Goal: Communication & Community: Answer question/provide support

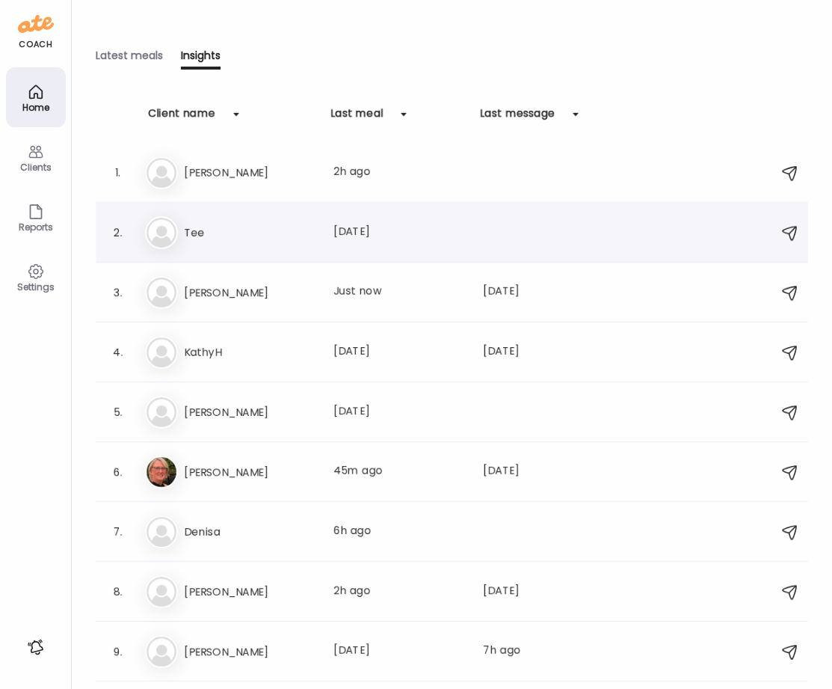
scroll to position [2412, 0]
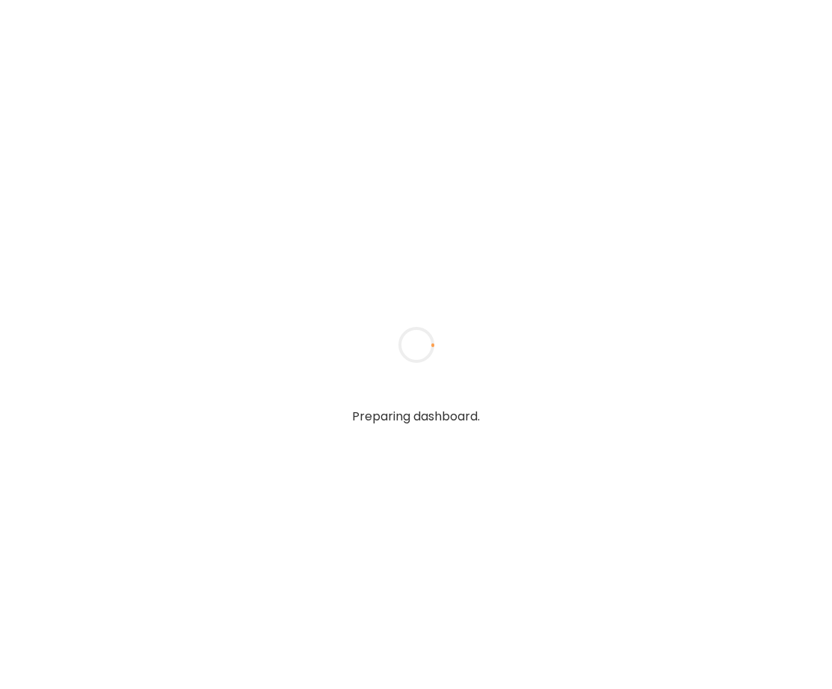
type input "*****"
type input "**********"
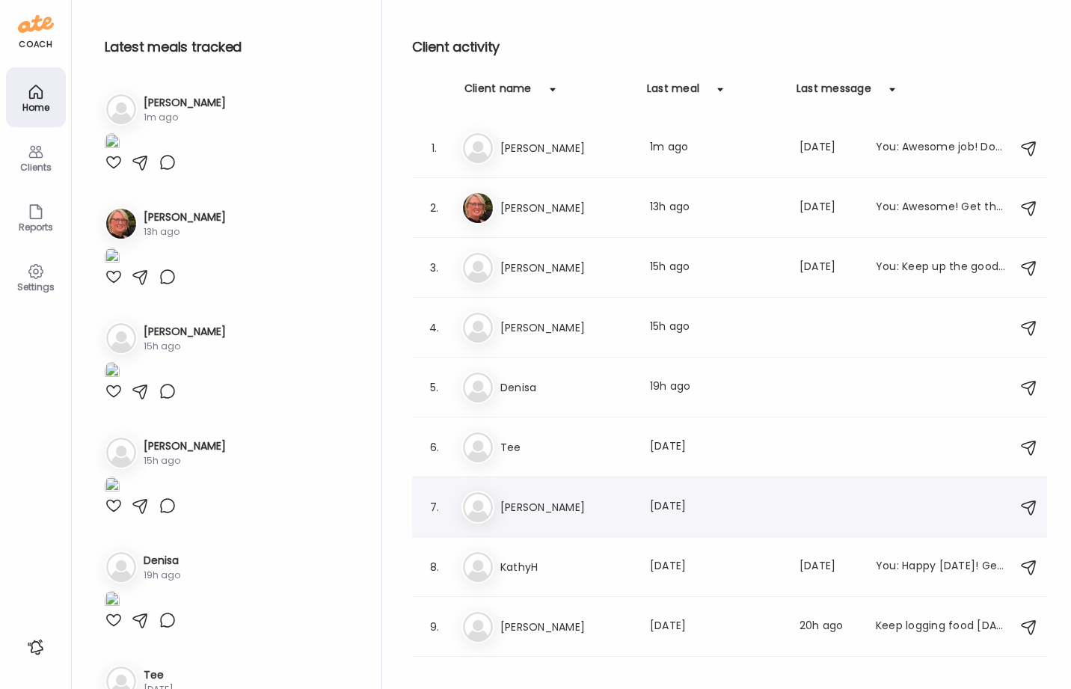
type input "**********"
click at [541, 504] on h3 "[PERSON_NAME]" at bounding box center [566, 507] width 132 height 18
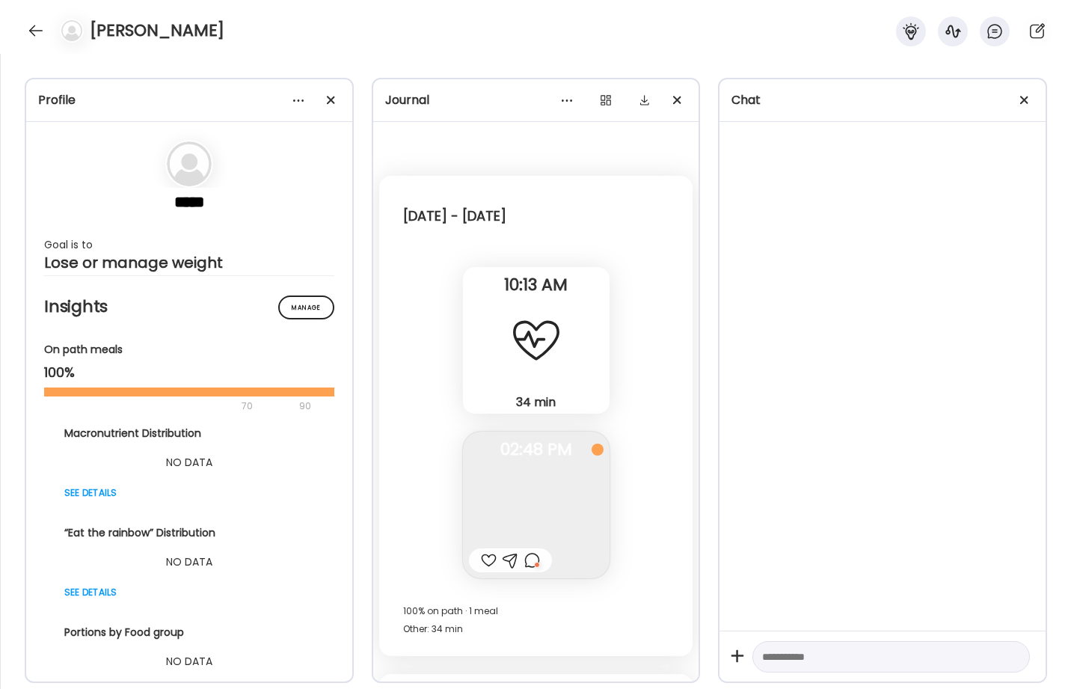
scroll to position [3512, 0]
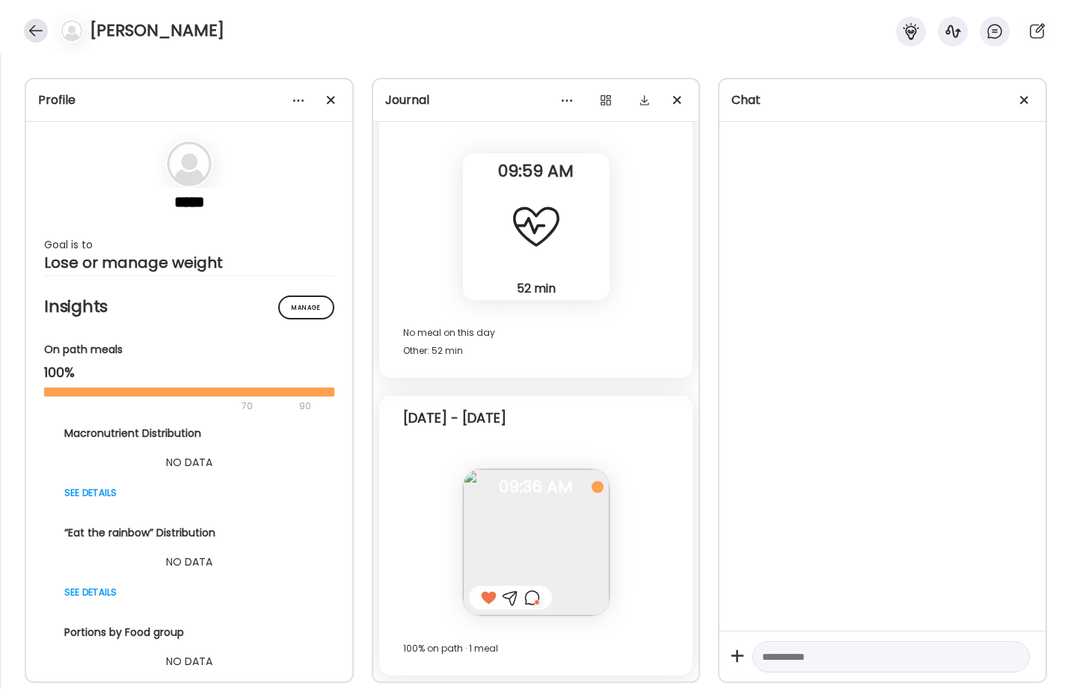
click at [40, 21] on div at bounding box center [36, 31] width 24 height 24
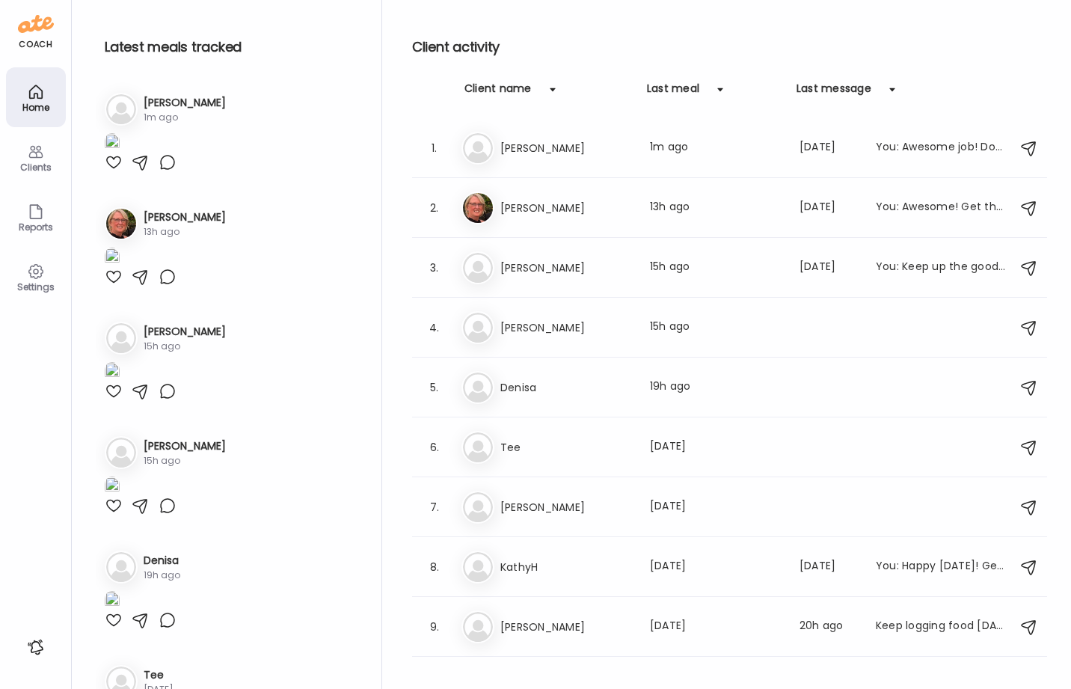
click at [28, 164] on div "Clients" at bounding box center [36, 167] width 54 height 10
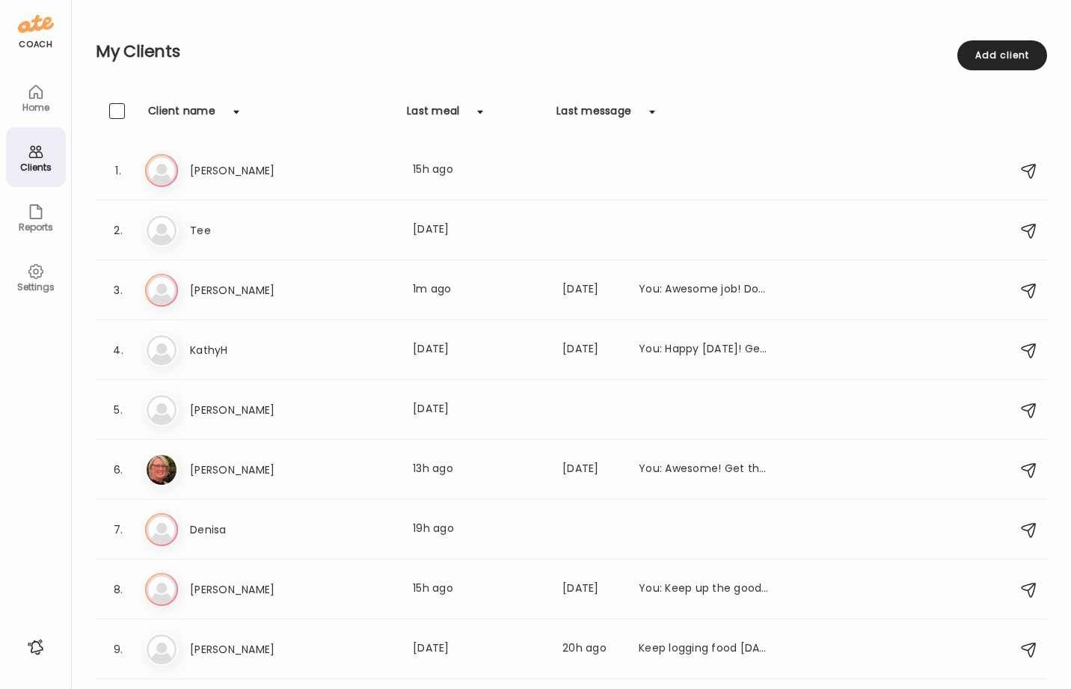
click at [37, 651] on div at bounding box center [36, 647] width 24 height 24
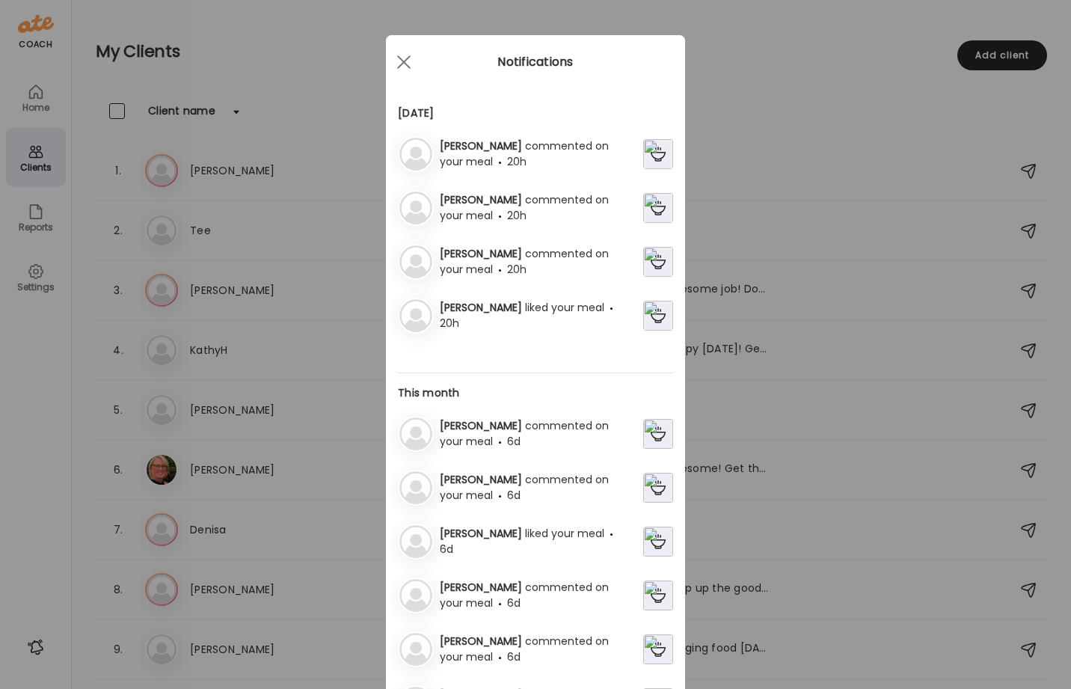
scroll to position [0, 0]
click at [399, 55] on div at bounding box center [404, 63] width 30 height 30
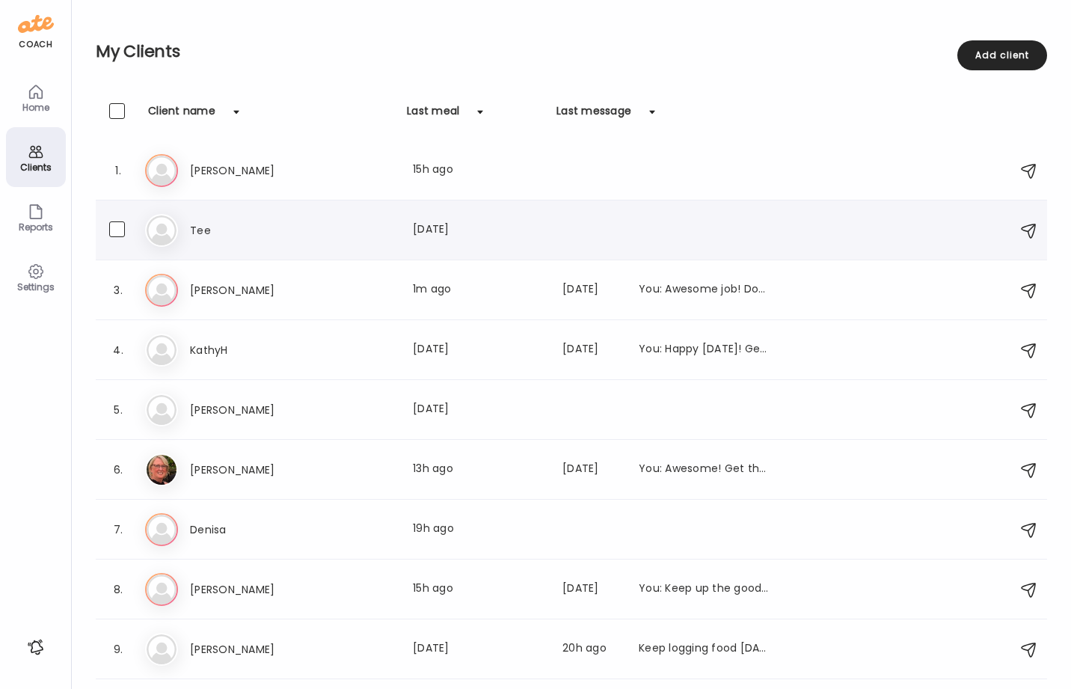
click at [212, 219] on div "Te Tee Last meal: 3d ago" at bounding box center [573, 230] width 857 height 33
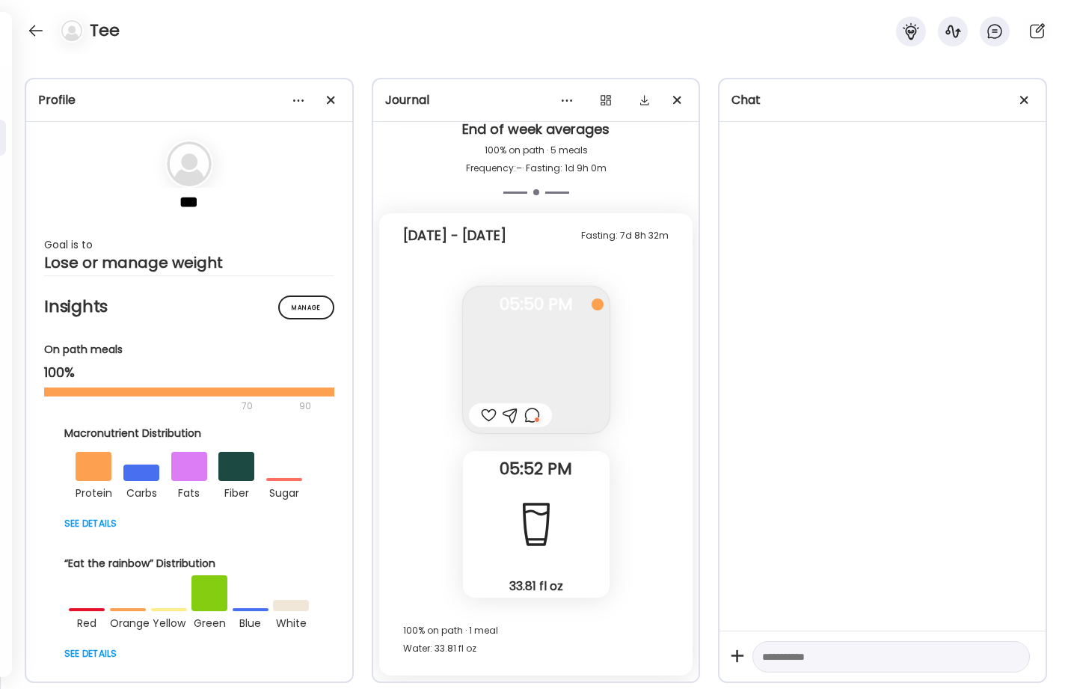
scroll to position [2134, 0]
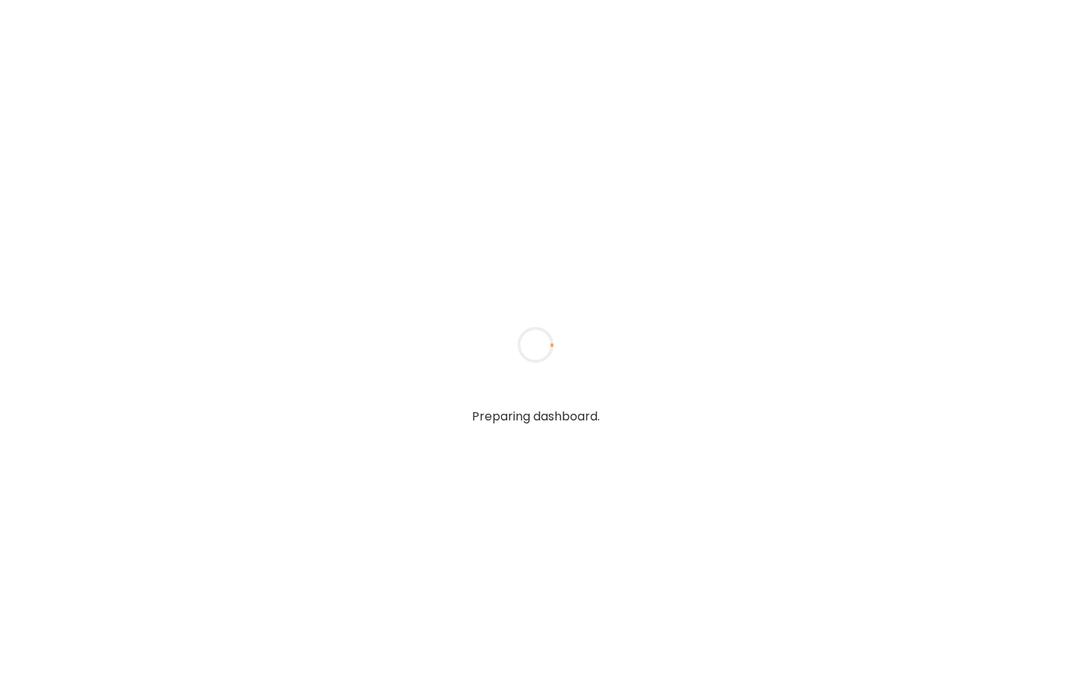
type input "*****"
type input "**********"
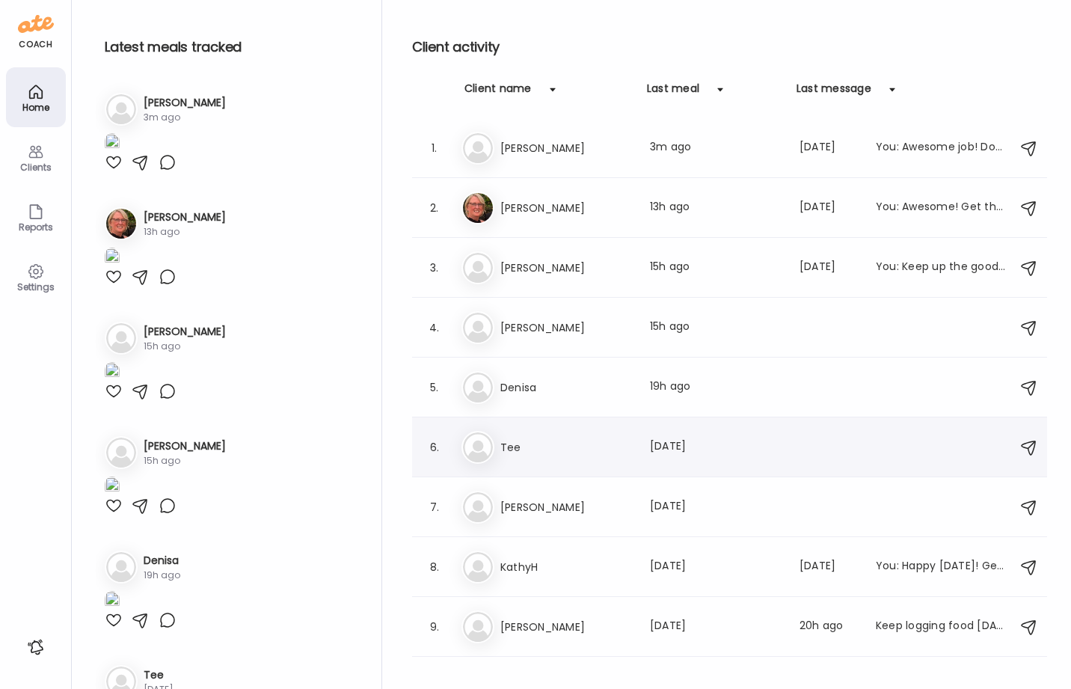
type input "**********"
click at [554, 446] on h3 "Tee" at bounding box center [566, 447] width 132 height 18
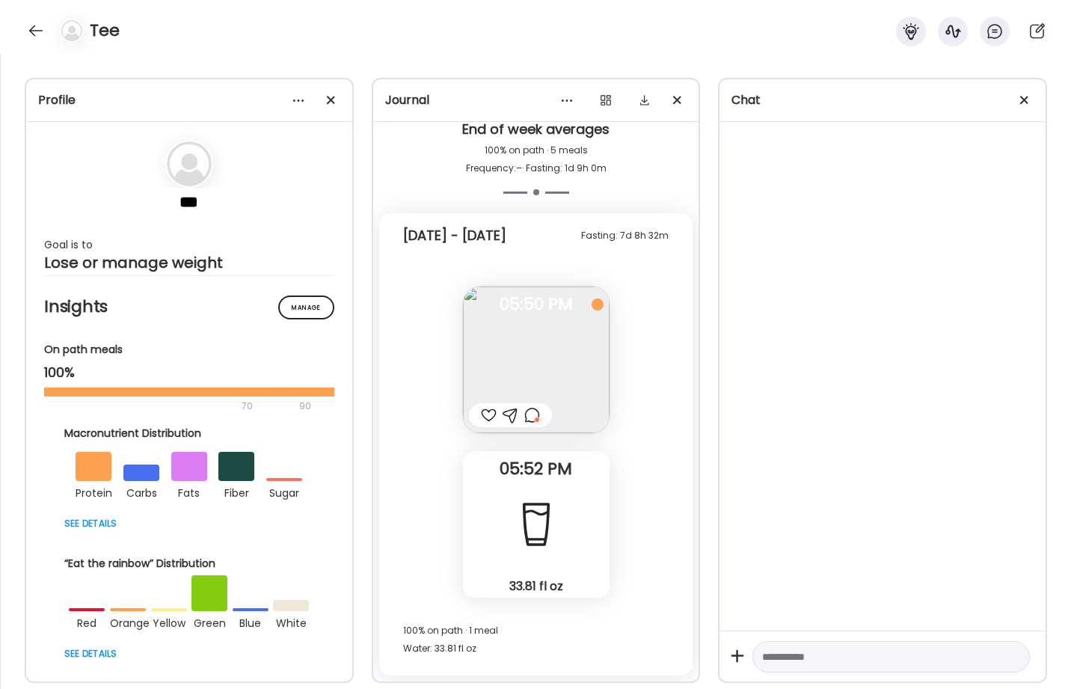
scroll to position [2119, 0]
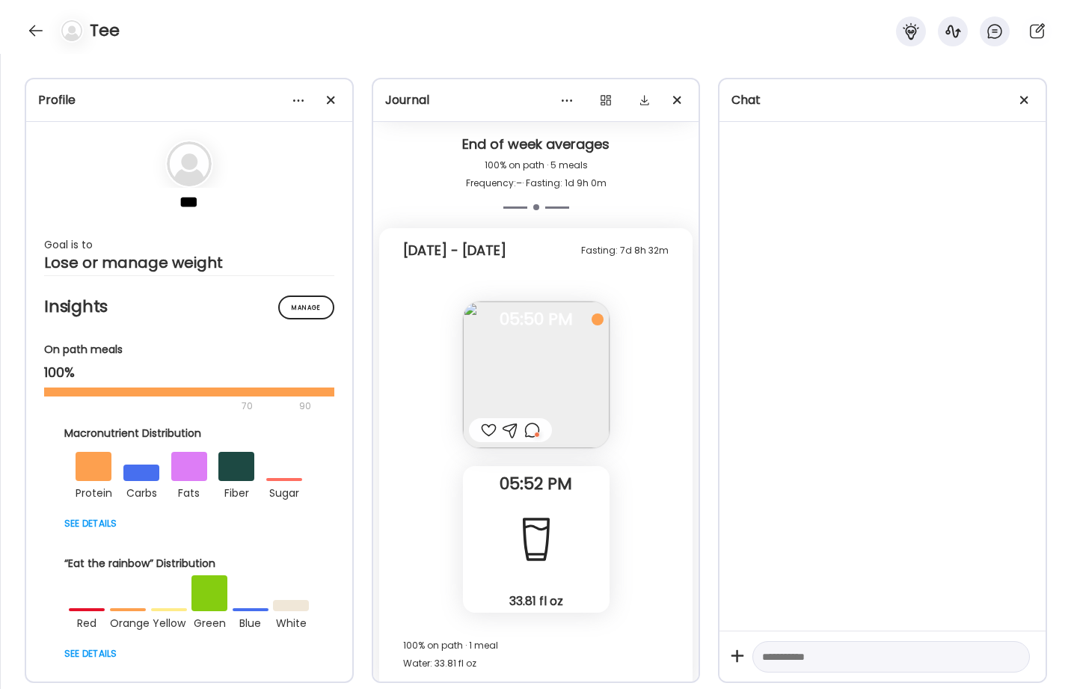
click at [828, 659] on textarea at bounding box center [877, 656] width 231 height 18
type textarea "*"
type textarea "**********"
click at [35, 33] on div at bounding box center [36, 31] width 24 height 24
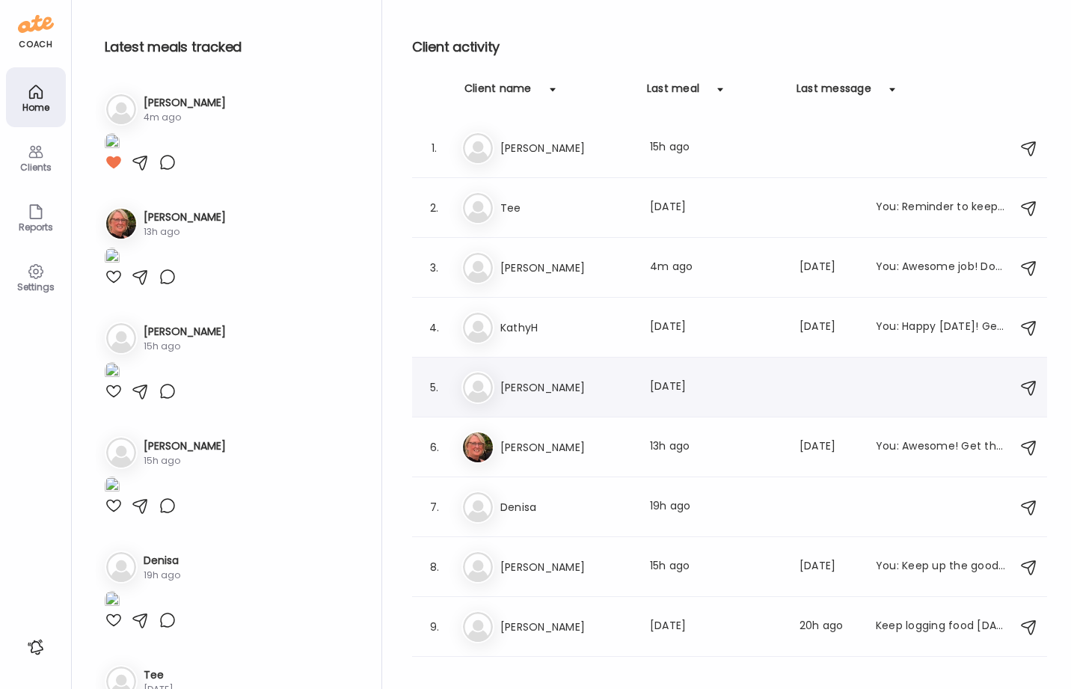
click at [512, 403] on div "Ka Karie Last meal: 5d ago" at bounding box center [731, 387] width 541 height 33
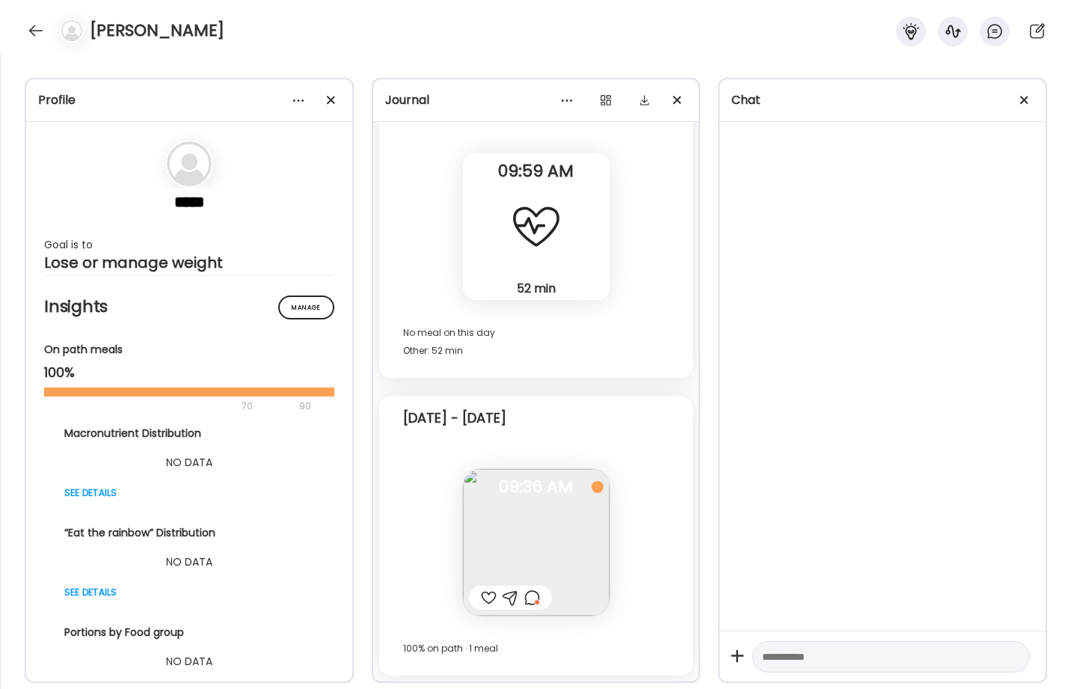
scroll to position [3512, 0]
click at [795, 646] on div at bounding box center [890, 657] width 277 height 32
click at [797, 651] on textarea at bounding box center [877, 656] width 231 height 18
type textarea "**********"
click at [30, 32] on div at bounding box center [36, 31] width 24 height 24
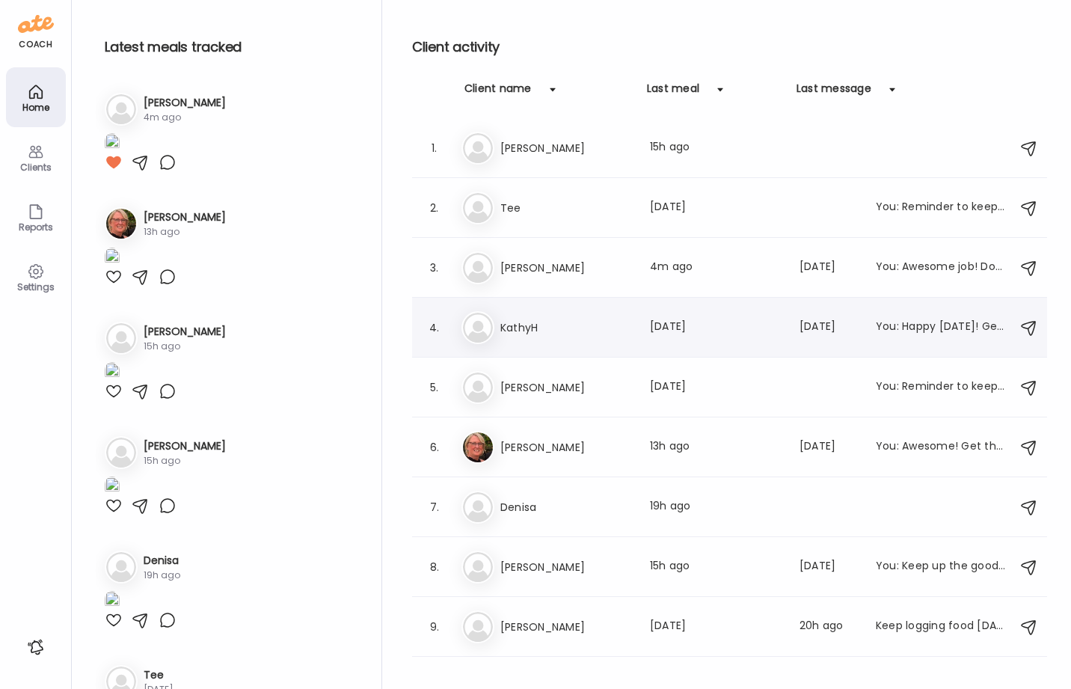
click at [515, 339] on div "Ka KathyH Last meal: 31d ago Last message: 68d ago You: Happy Saturday! Get tha…" at bounding box center [731, 327] width 541 height 33
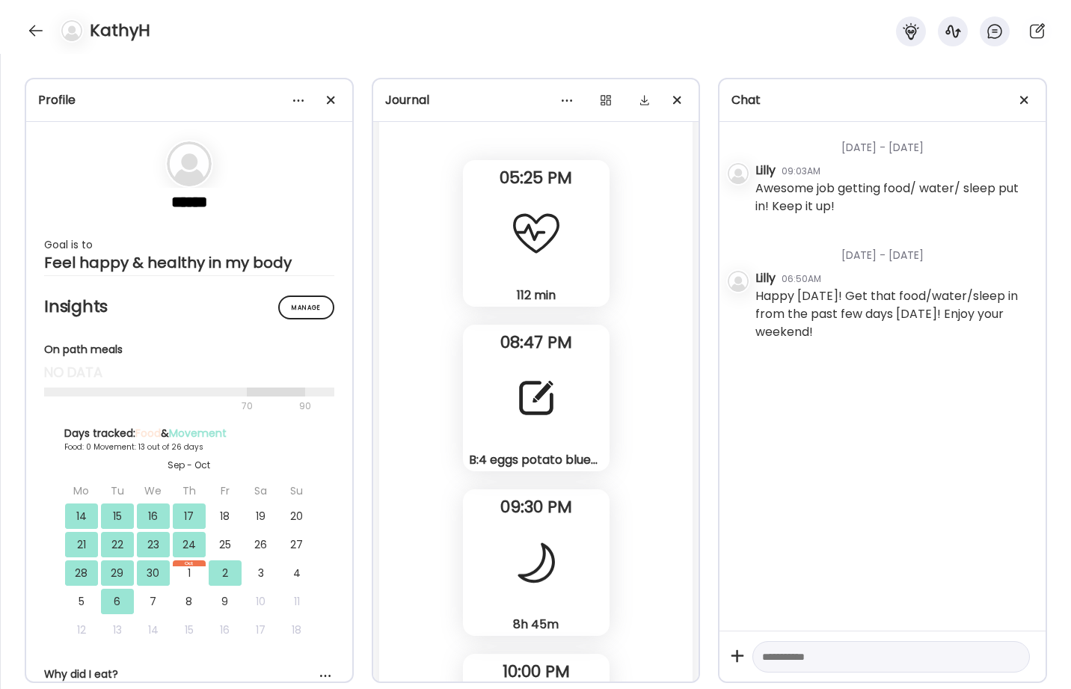
scroll to position [10417, 0]
click at [573, 445] on div "B:4 eggs potato blueberries flax seeds. L: chicken, toast, smoothie with spinac…" at bounding box center [536, 395] width 147 height 147
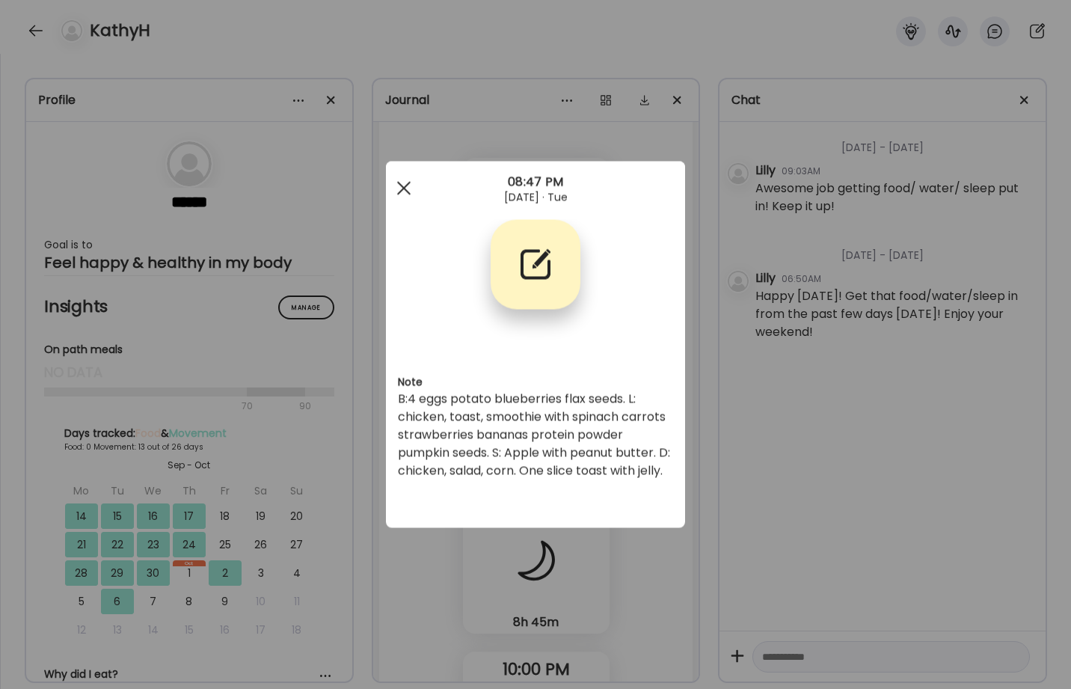
click at [404, 180] on div at bounding box center [404, 188] width 30 height 30
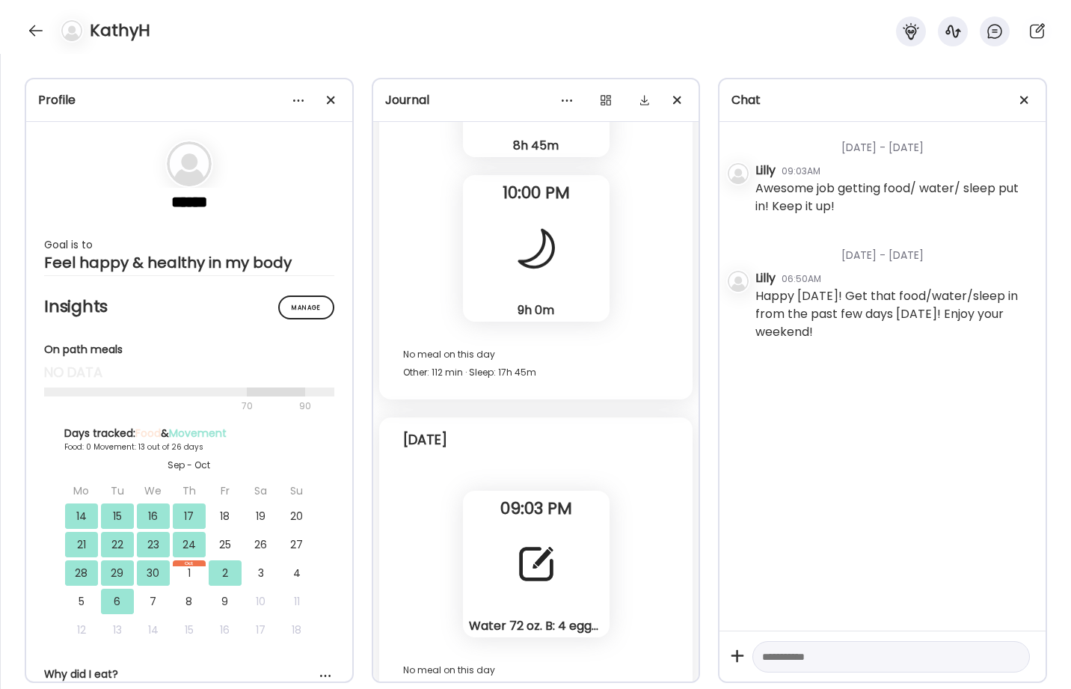
scroll to position [10903, 0]
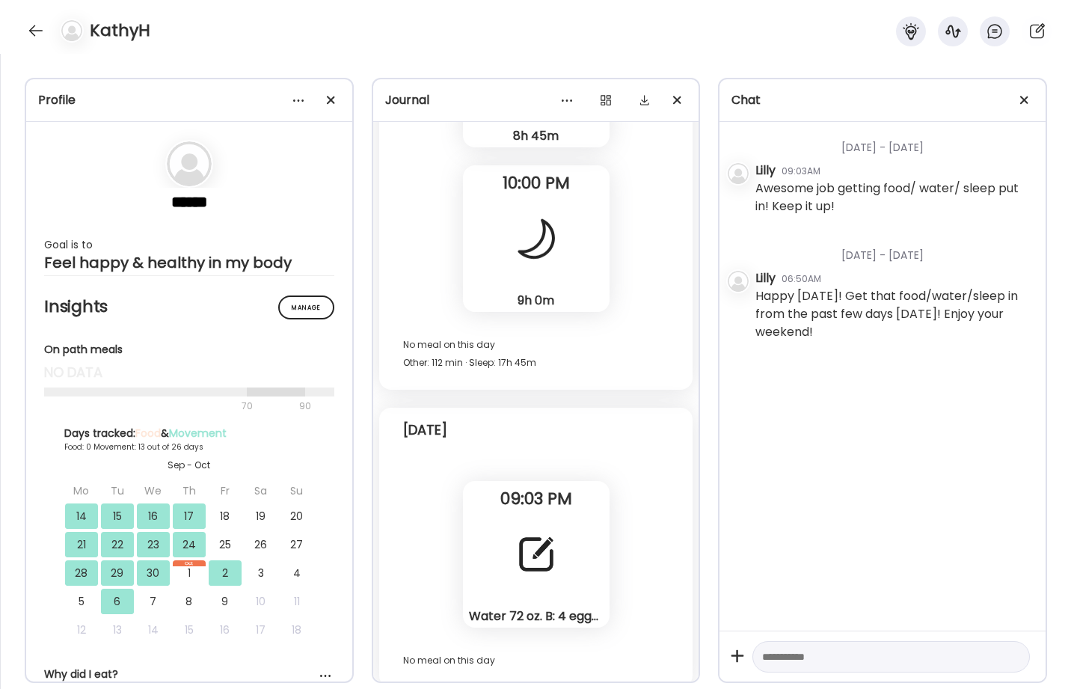
click at [524, 579] on div at bounding box center [536, 554] width 54 height 54
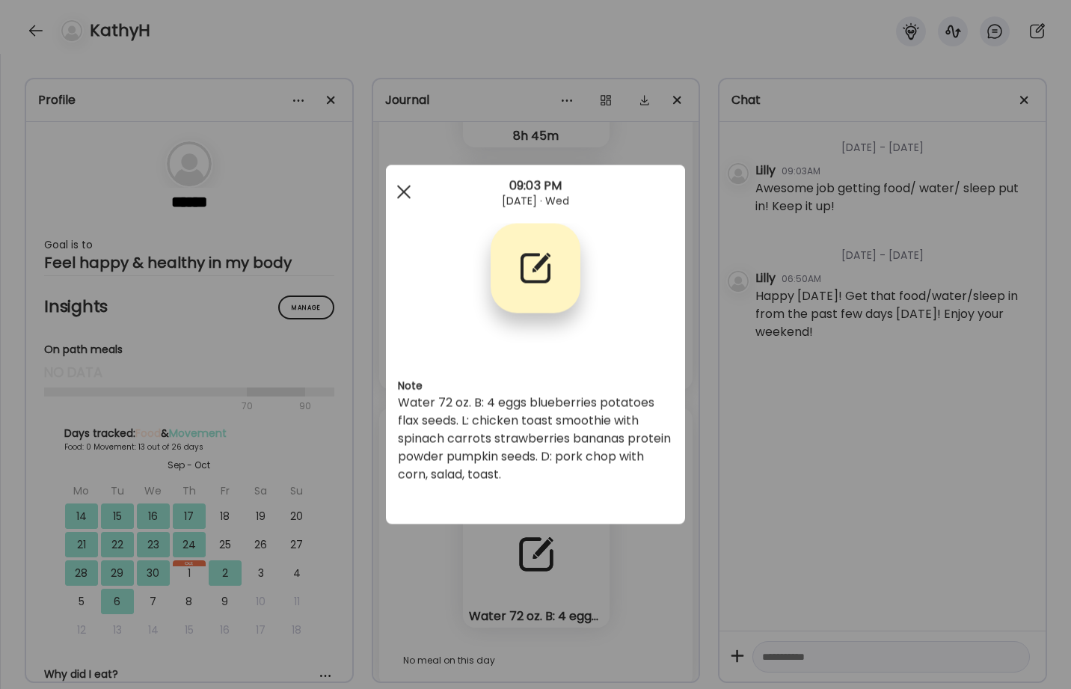
click at [409, 199] on div at bounding box center [404, 192] width 30 height 30
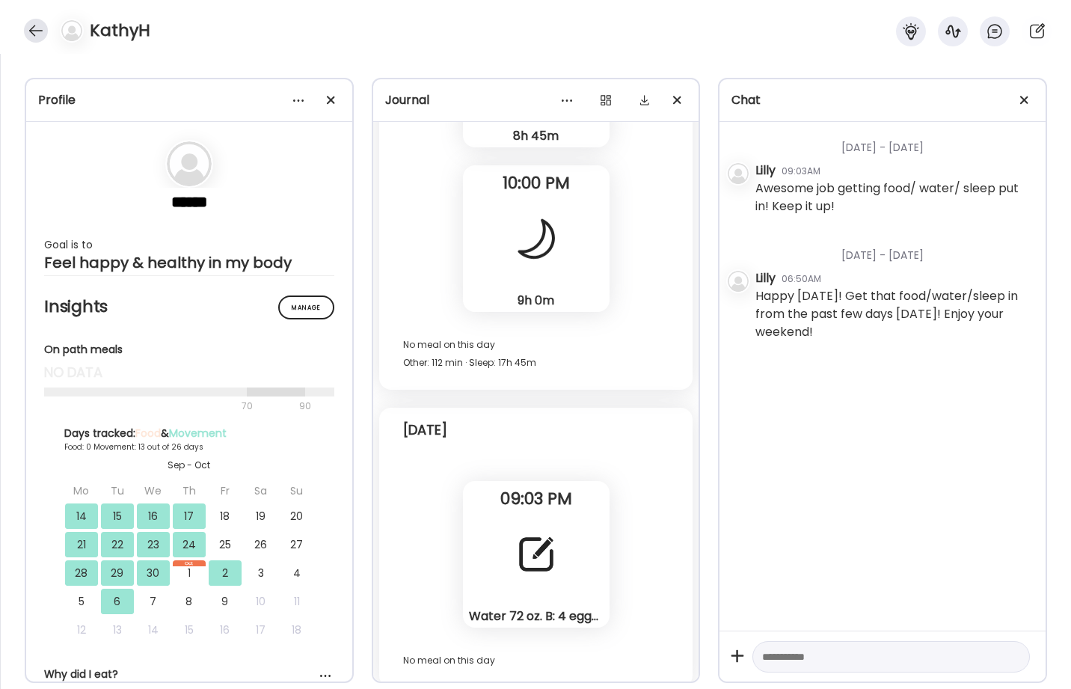
click at [35, 31] on div at bounding box center [36, 31] width 24 height 24
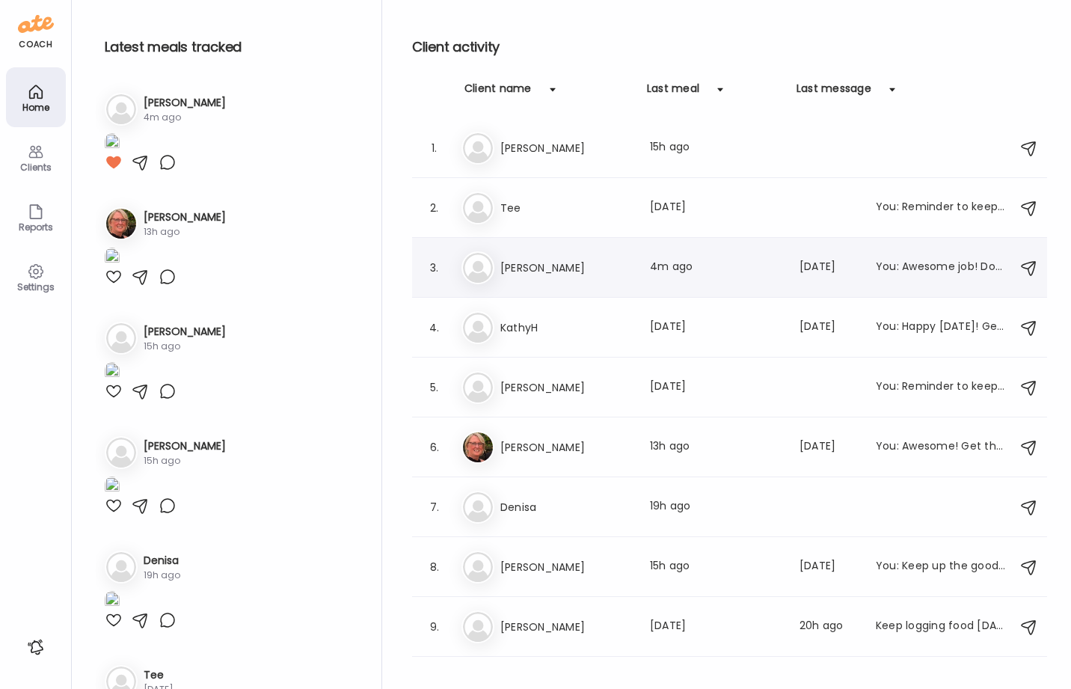
click at [565, 266] on h3 "[PERSON_NAME]" at bounding box center [566, 268] width 132 height 18
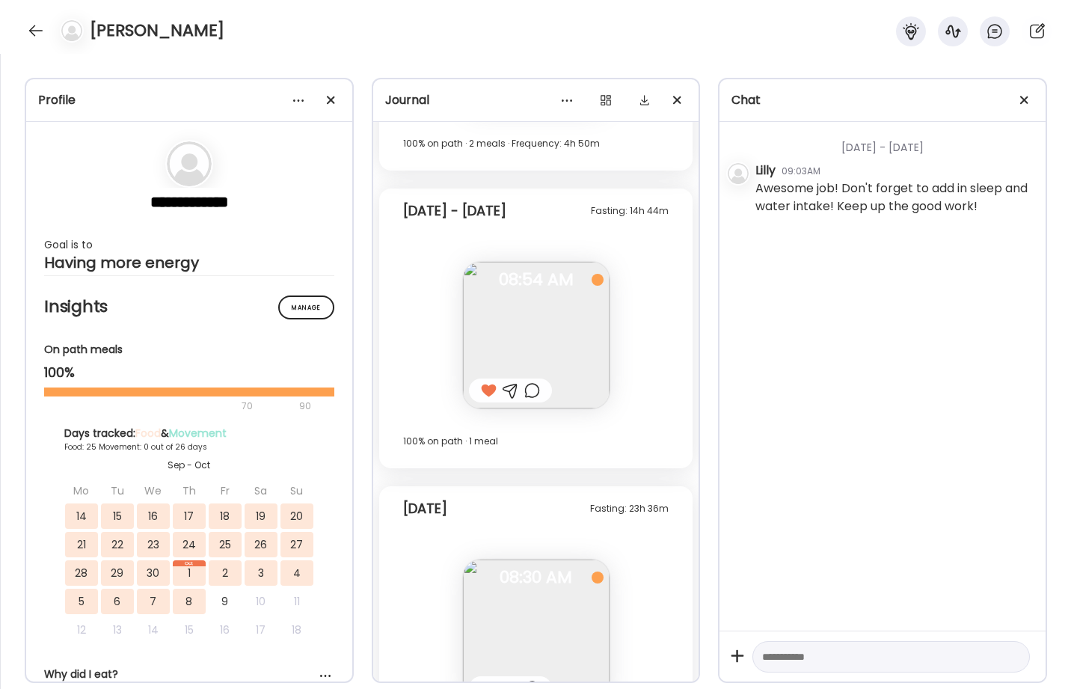
scroll to position [14341, 0]
click at [835, 653] on textarea at bounding box center [877, 656] width 231 height 18
type textarea "**********"
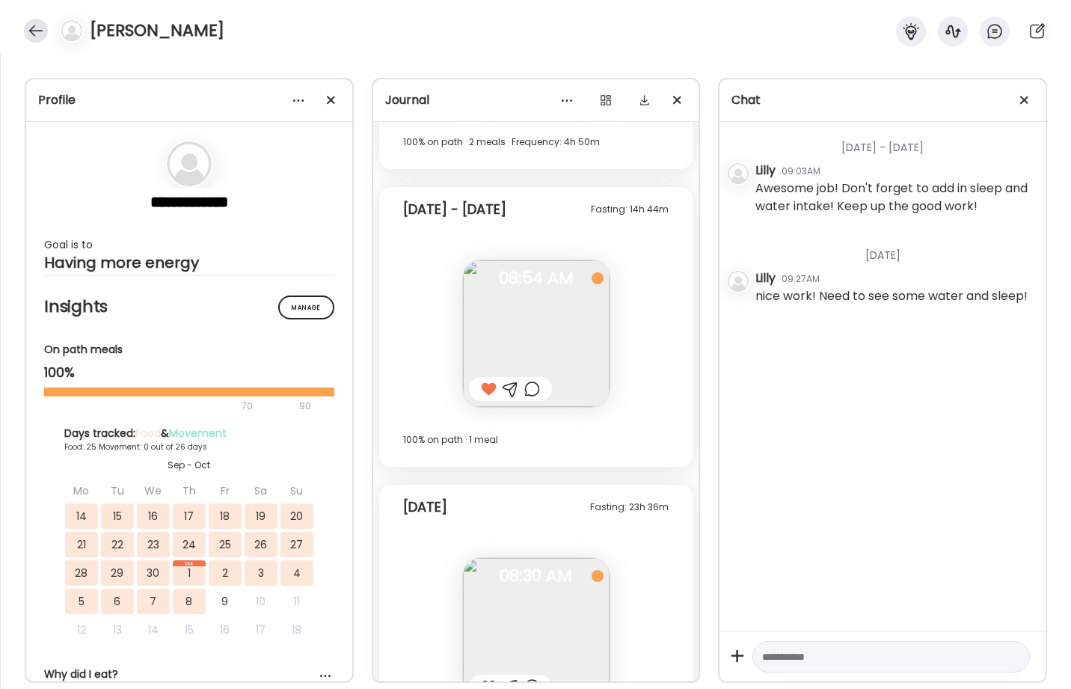
click at [31, 39] on div at bounding box center [36, 31] width 24 height 24
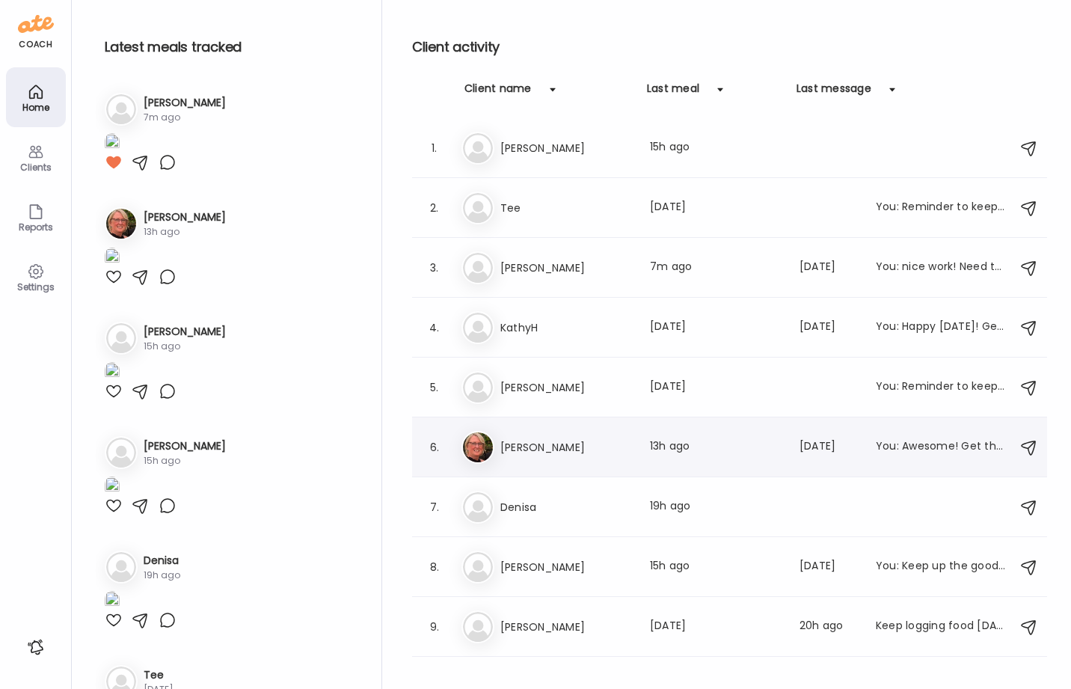
click at [528, 452] on h3 "[PERSON_NAME]" at bounding box center [566, 447] width 132 height 18
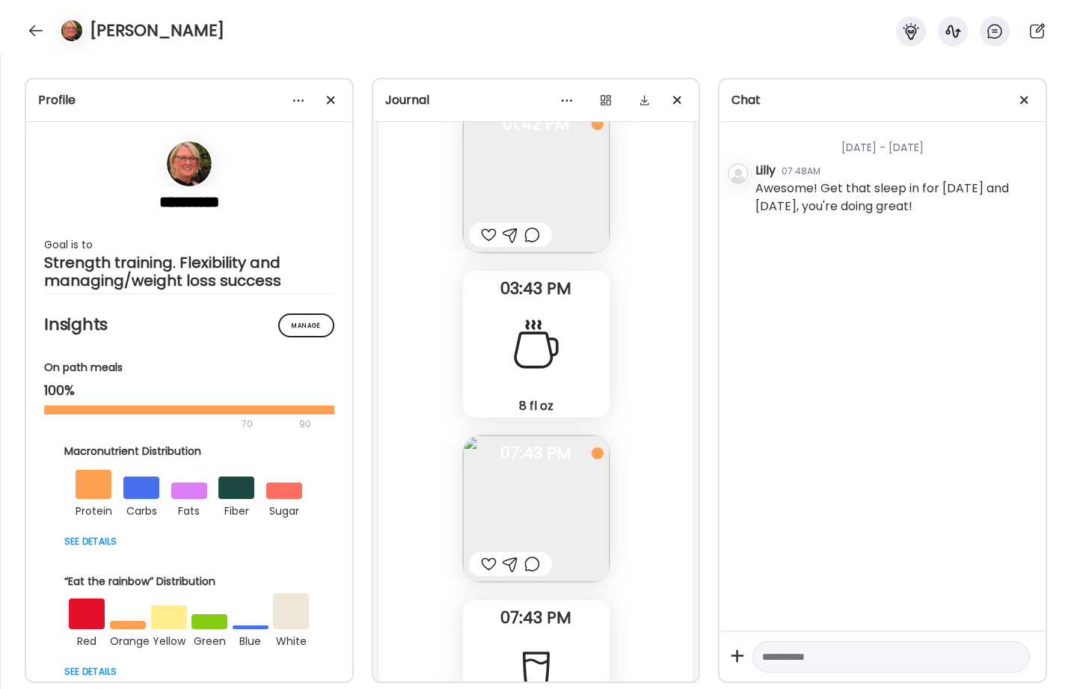
scroll to position [46746, 0]
click at [585, 170] on img at bounding box center [536, 176] width 147 height 147
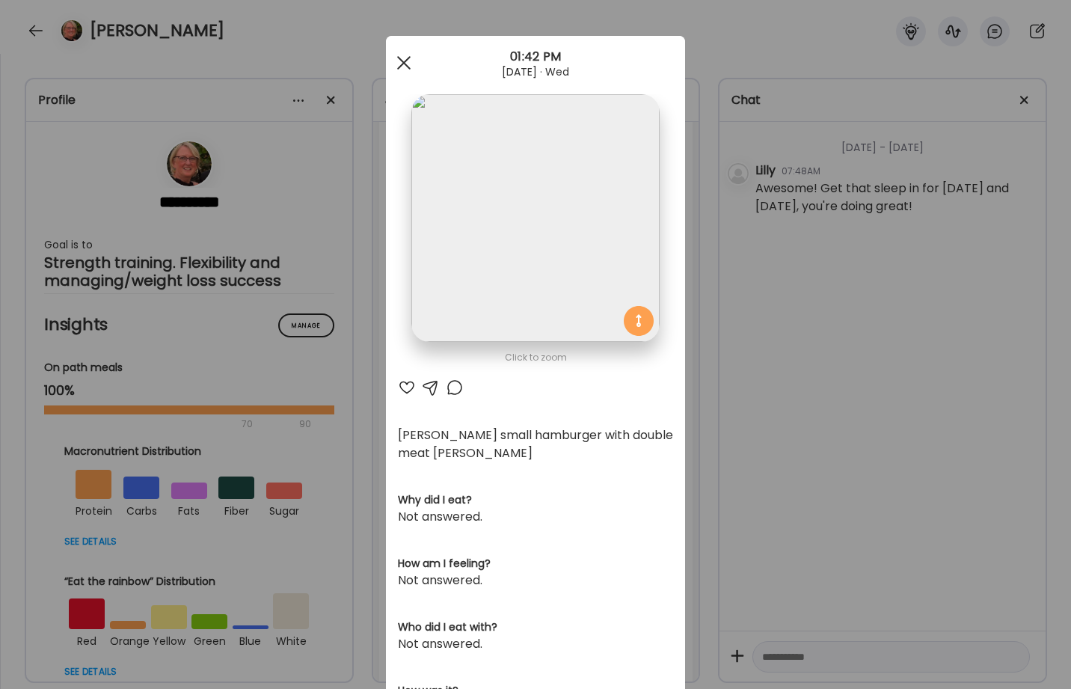
click at [408, 66] on div at bounding box center [404, 63] width 30 height 30
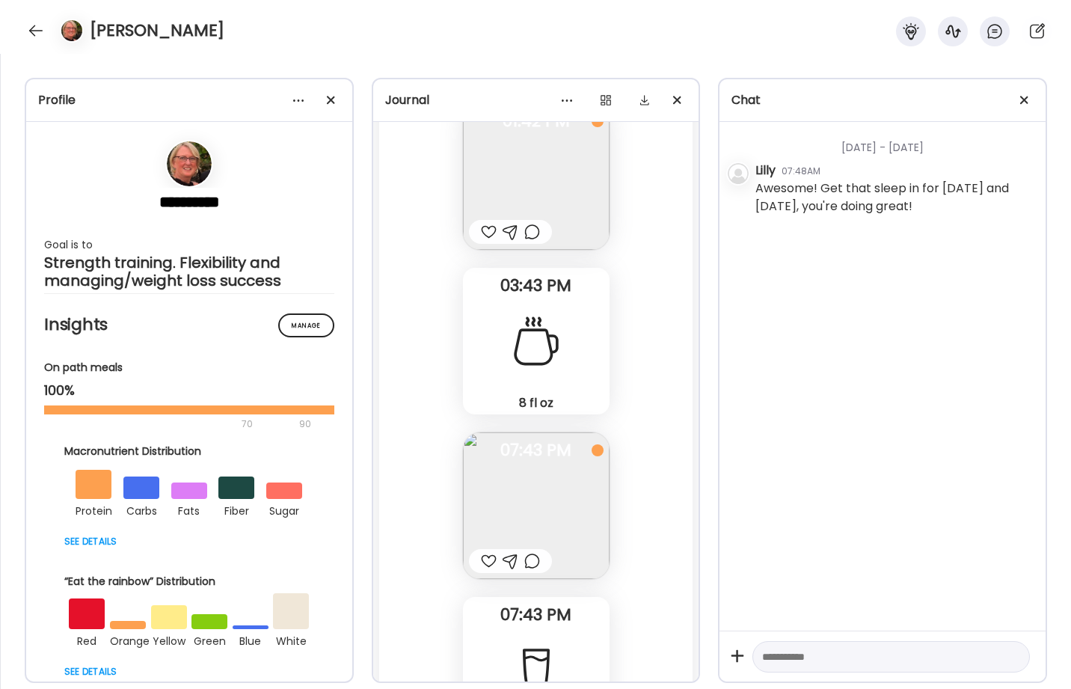
scroll to position [46856, 0]
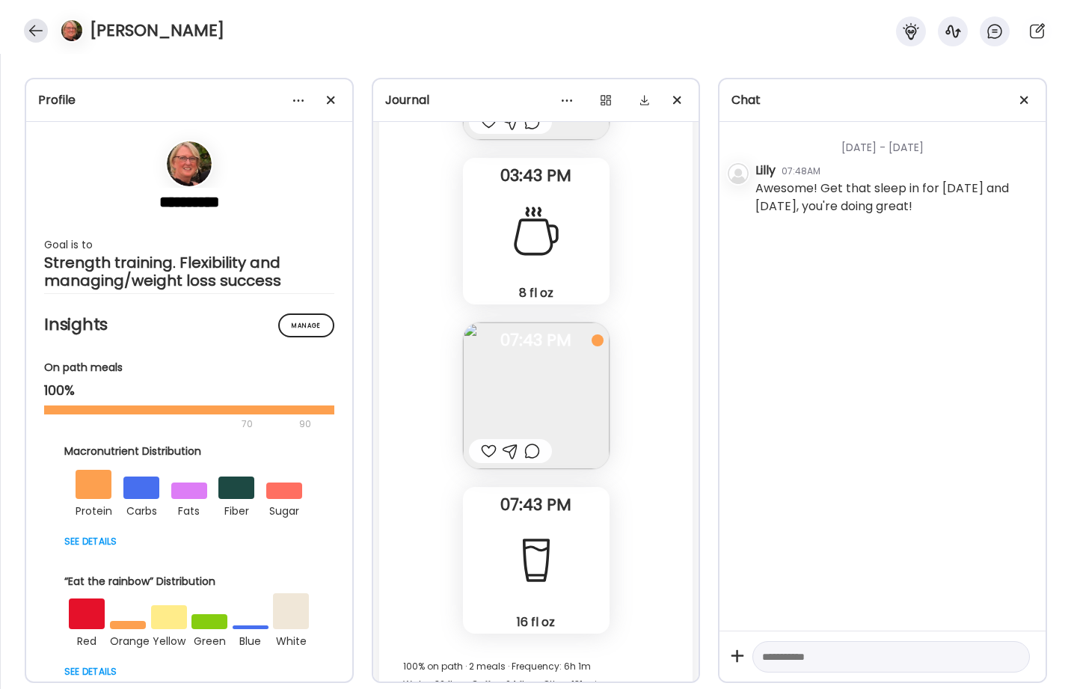
click at [27, 22] on div at bounding box center [36, 31] width 24 height 24
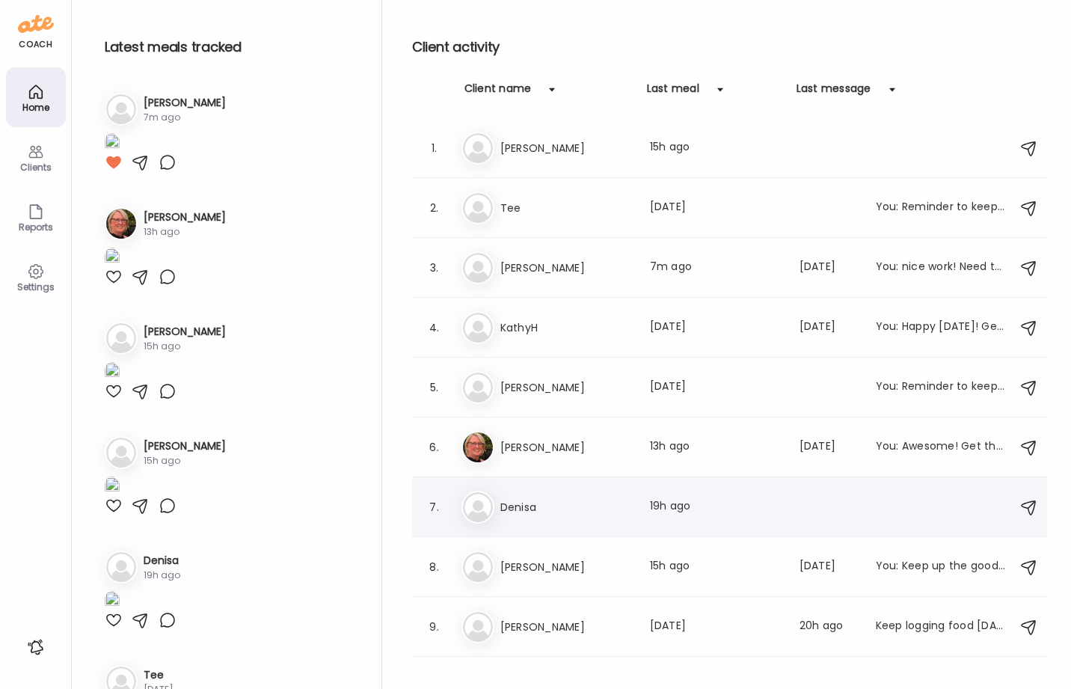
click at [508, 495] on div "De Denisa Last meal: 19h ago" at bounding box center [731, 506] width 541 height 33
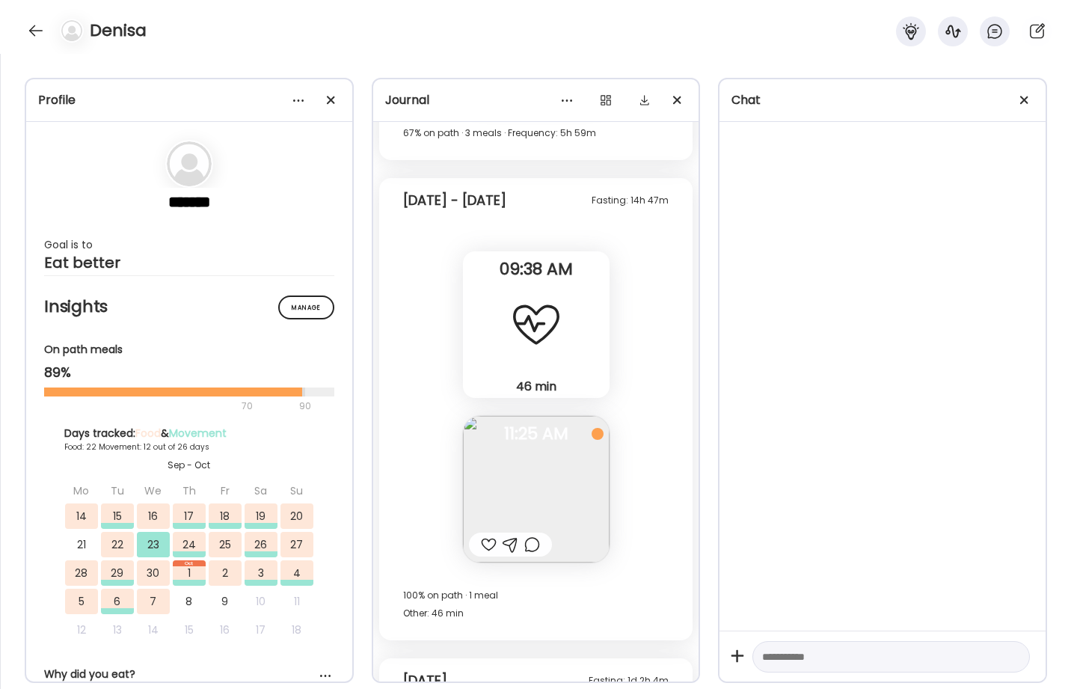
scroll to position [19124, 0]
click at [523, 497] on img at bounding box center [536, 488] width 147 height 147
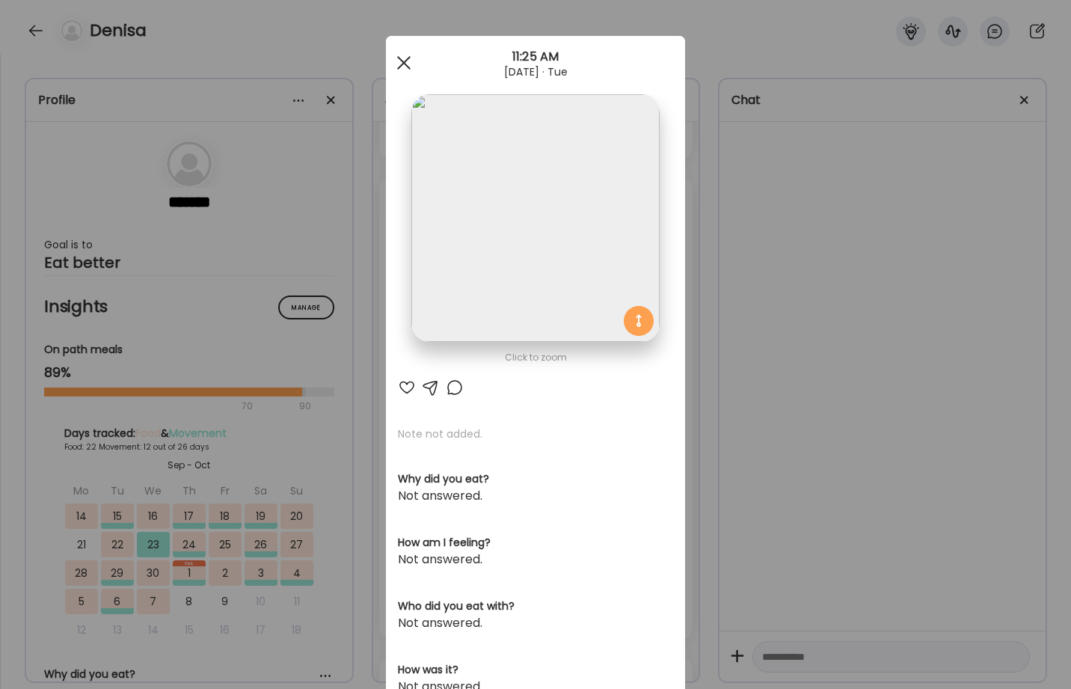
click at [406, 59] on span at bounding box center [403, 62] width 13 height 13
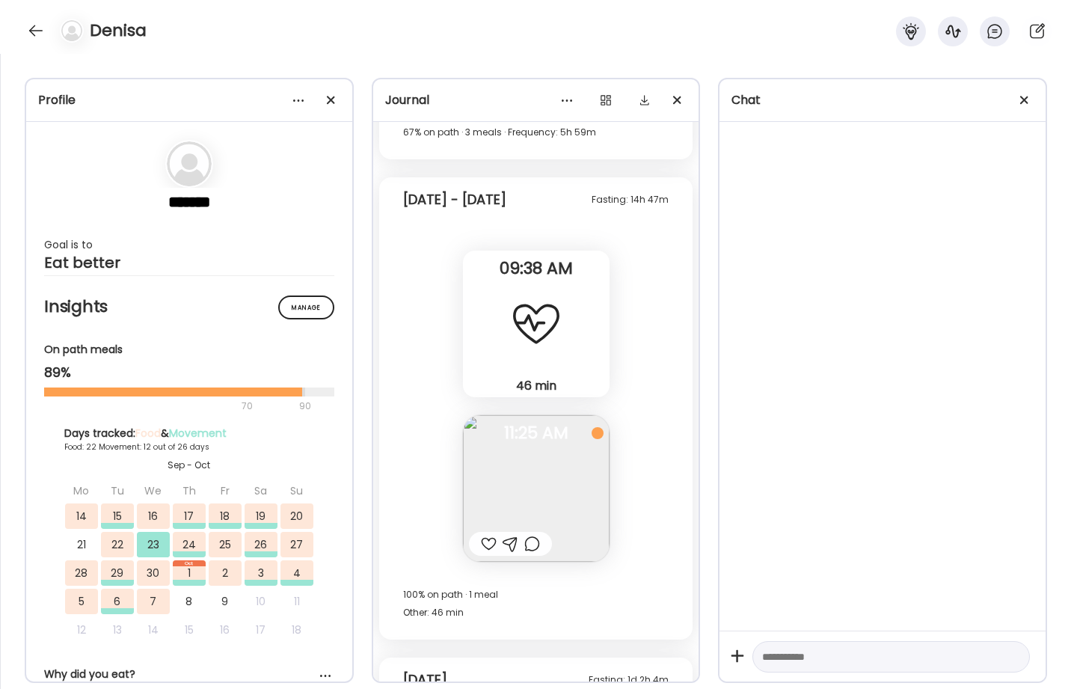
scroll to position [19386, 0]
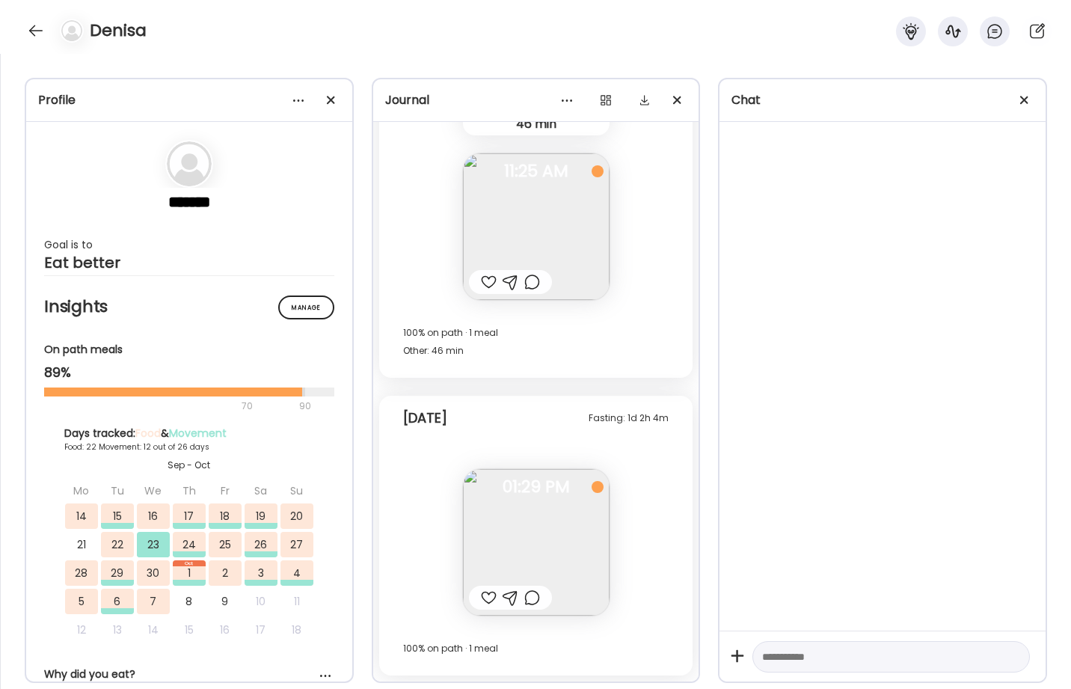
click at [531, 597] on div at bounding box center [532, 597] width 16 height 18
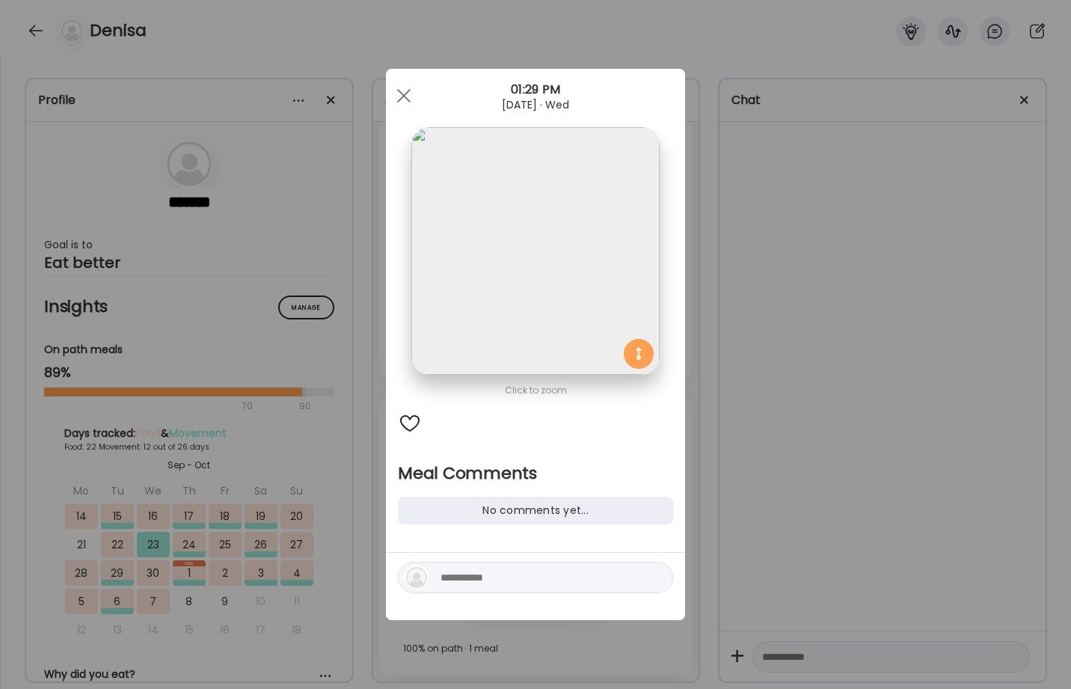
click at [504, 567] on div at bounding box center [535, 576] width 275 height 31
click at [508, 576] on textarea at bounding box center [541, 577] width 202 height 18
type textarea "**********"
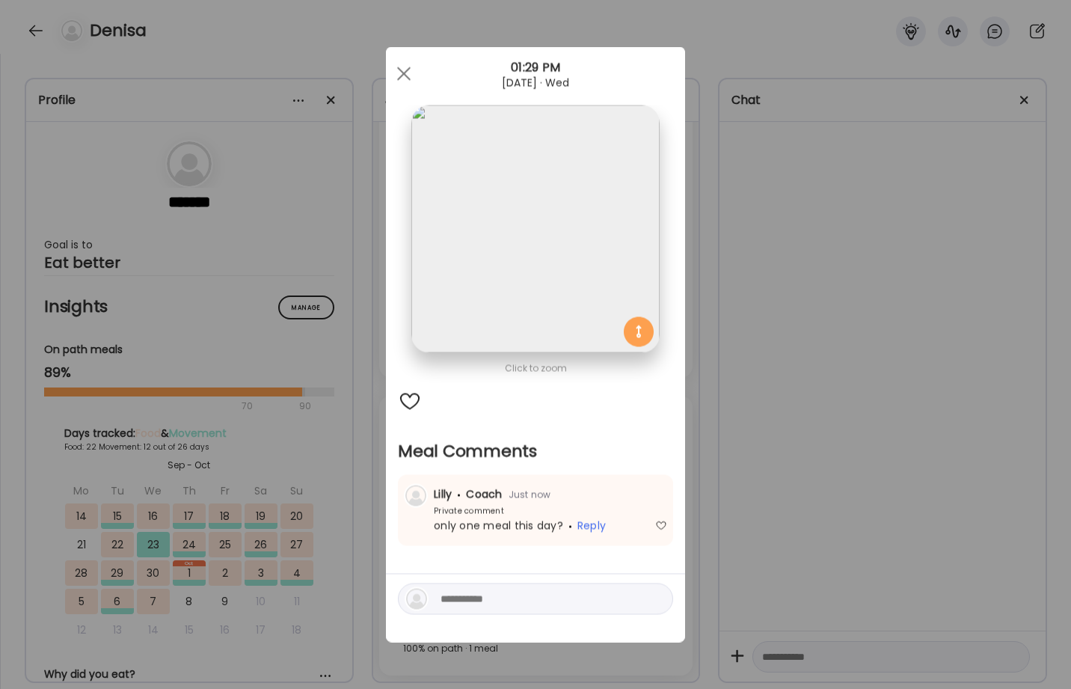
click at [823, 649] on div "Ate Coach Dashboard Wahoo! It’s official Take a moment to set up your Coach Pro…" at bounding box center [535, 344] width 1071 height 689
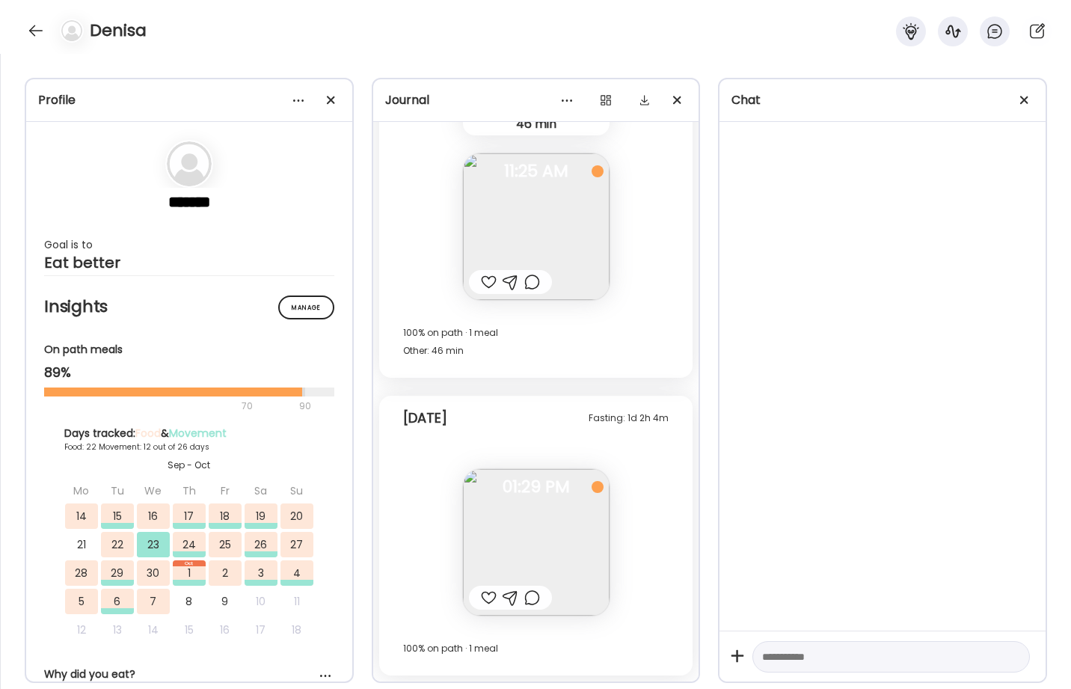
click at [823, 651] on textarea at bounding box center [877, 656] width 231 height 18
type textarea "*"
type textarea "**********"
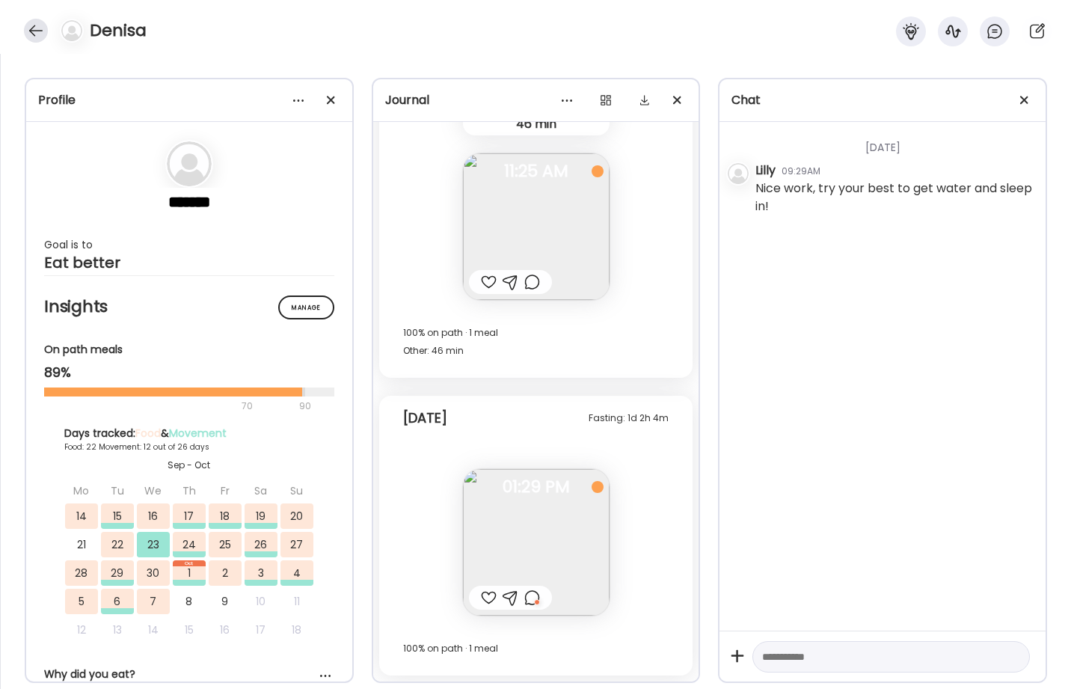
click at [31, 27] on div at bounding box center [36, 31] width 24 height 24
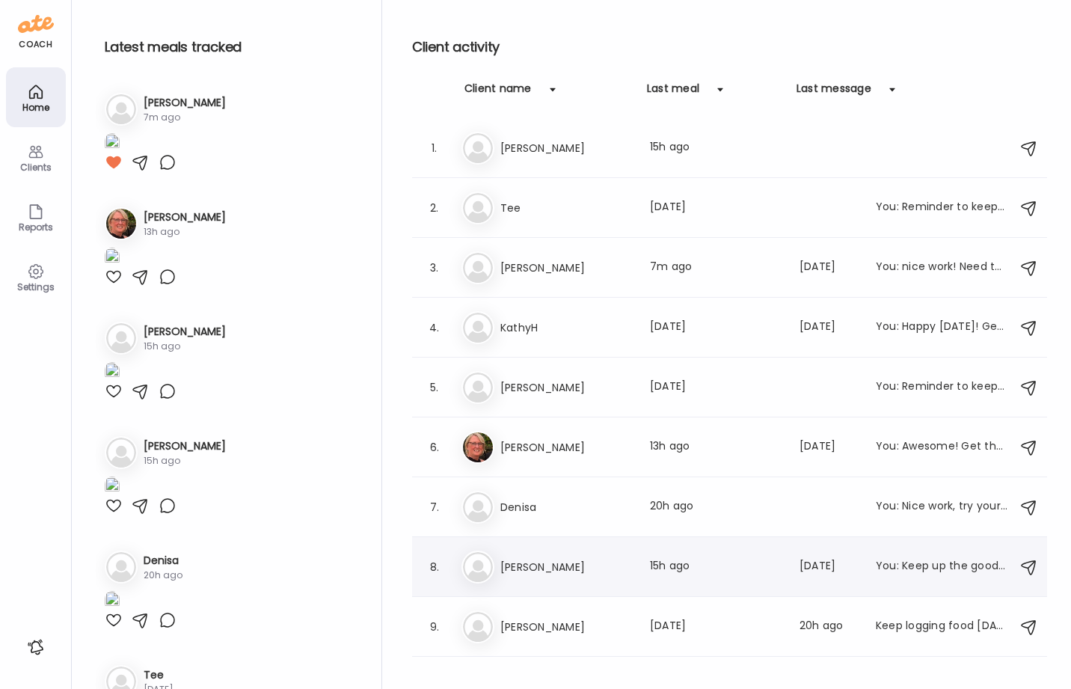
click at [552, 565] on h3 "[PERSON_NAME]" at bounding box center [566, 567] width 132 height 18
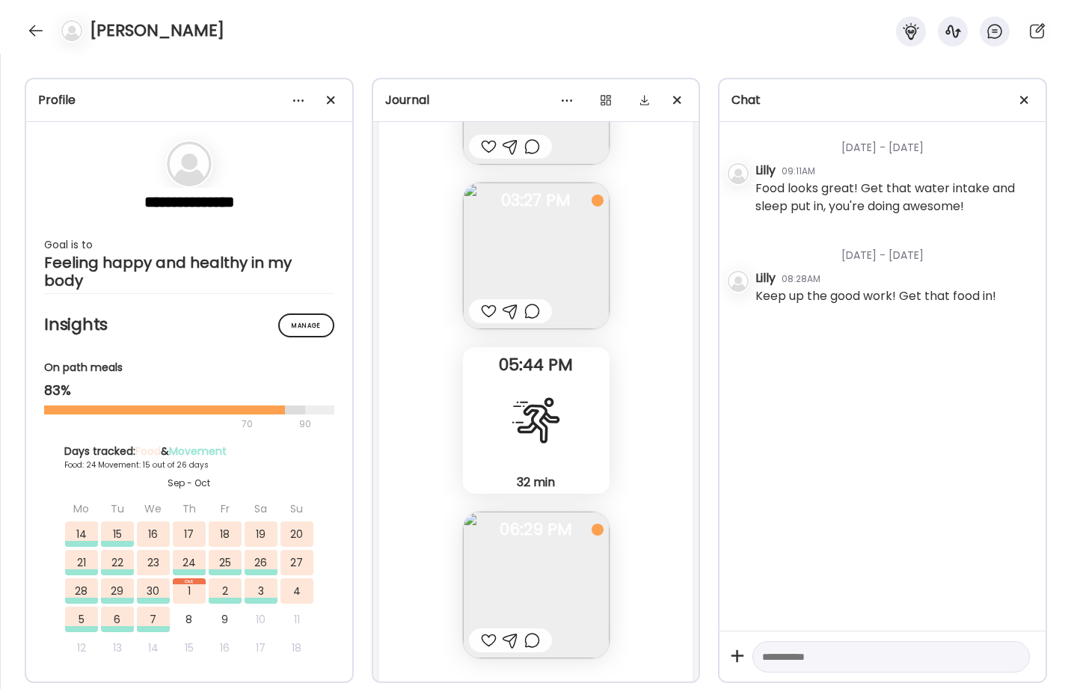
scroll to position [36500, 0]
click at [533, 310] on div at bounding box center [532, 307] width 16 height 18
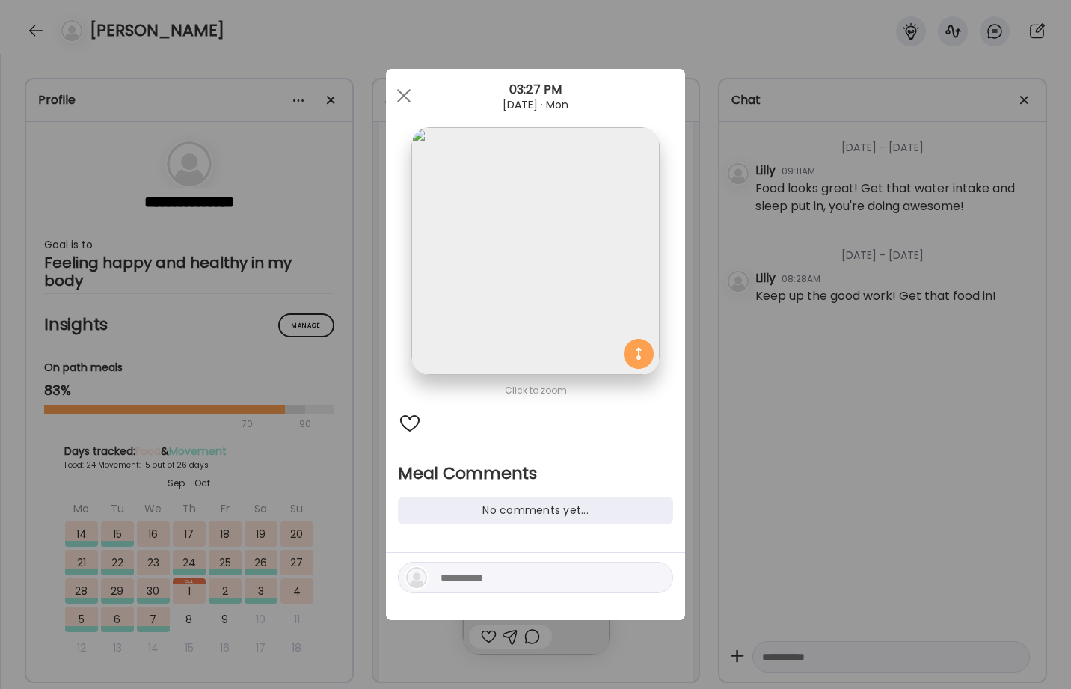
click at [490, 584] on textarea at bounding box center [541, 577] width 202 height 18
type textarea "**********"
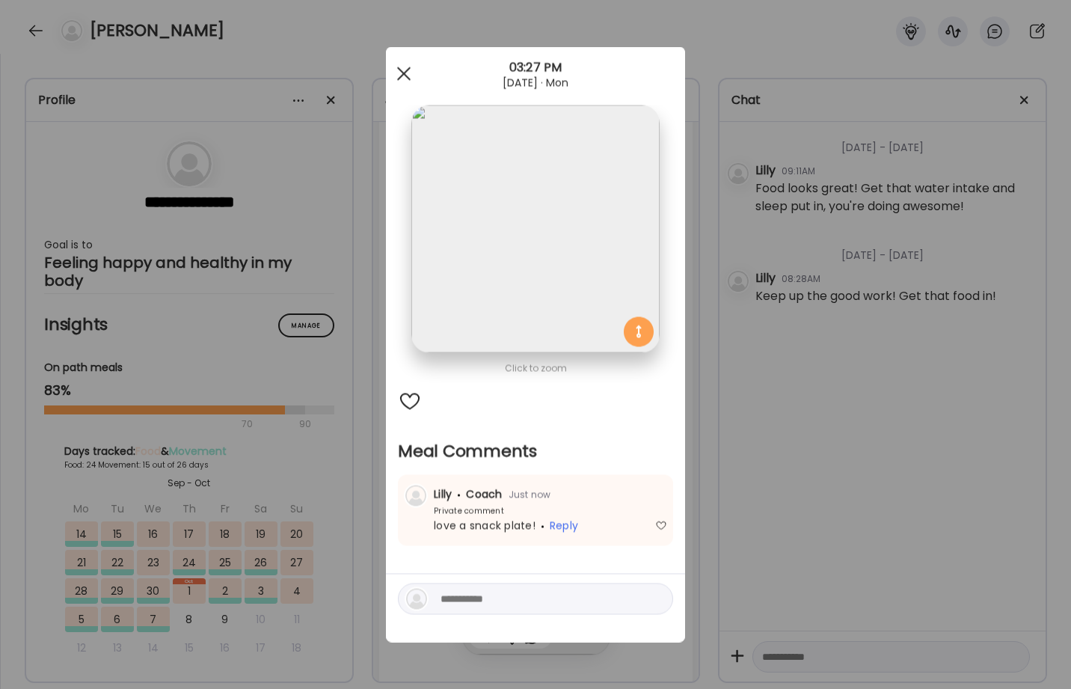
click at [408, 73] on div at bounding box center [404, 74] width 30 height 30
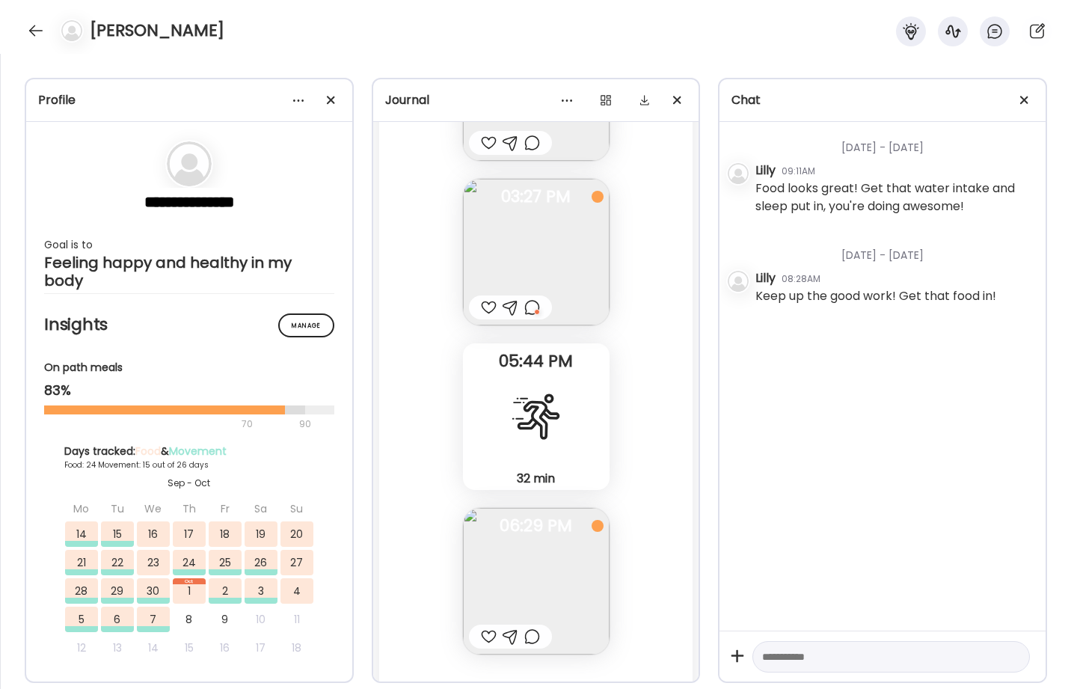
click at [484, 638] on div at bounding box center [489, 636] width 16 height 18
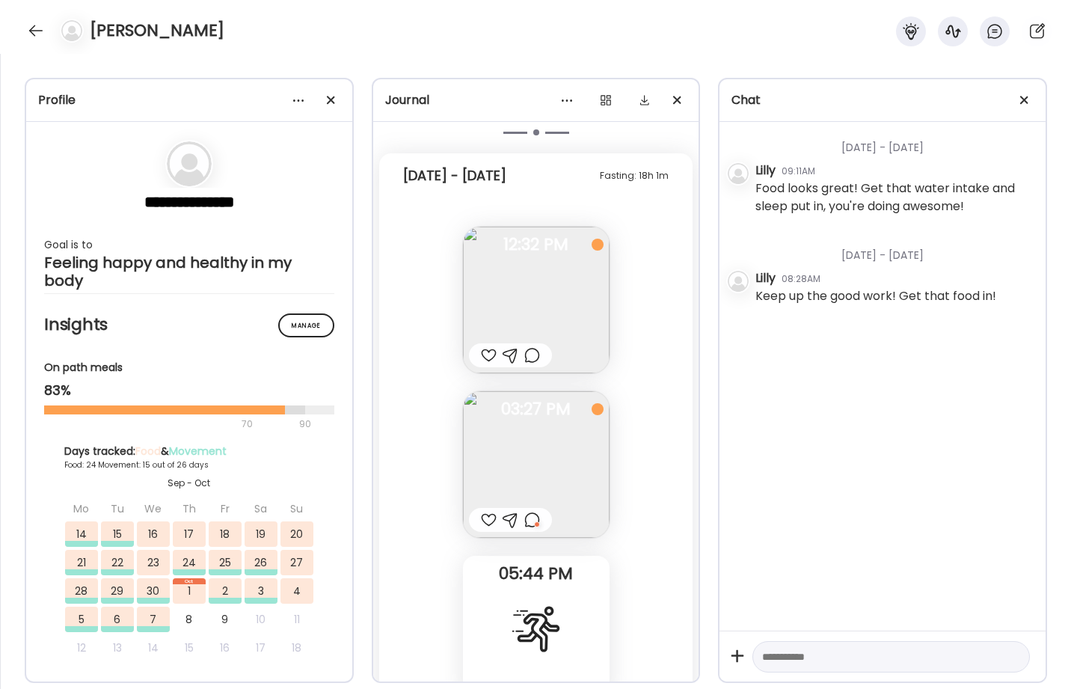
scroll to position [36290, 0]
click at [804, 668] on div at bounding box center [890, 657] width 277 height 32
click at [801, 655] on textarea at bounding box center [877, 656] width 231 height 18
type textarea "**********"
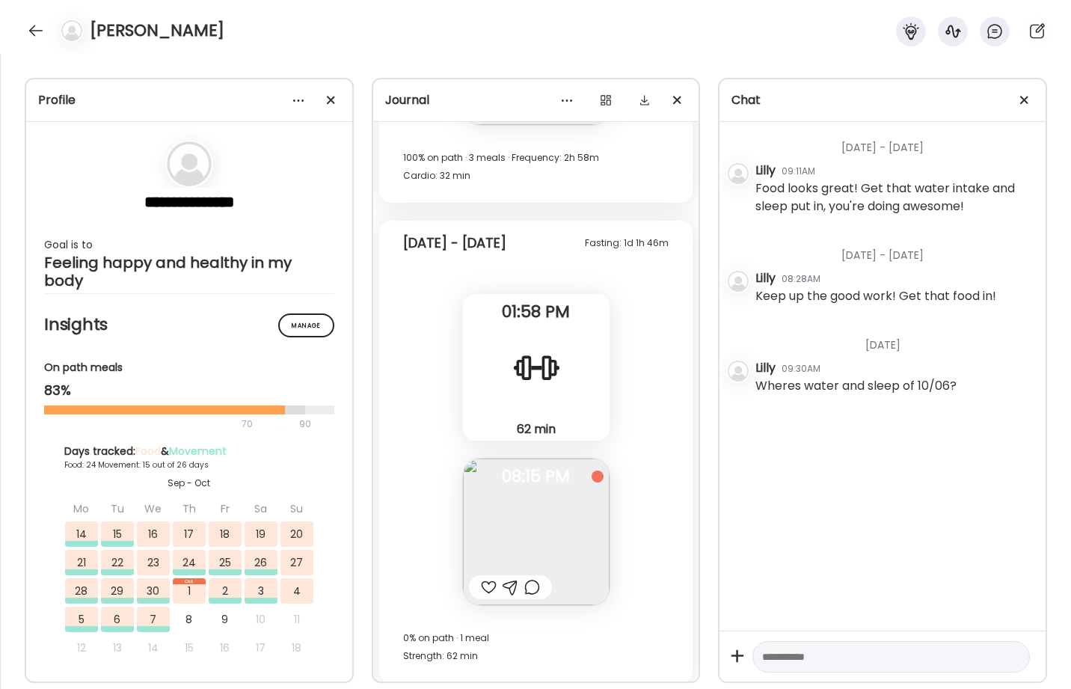
scroll to position [37028, 0]
click at [905, 387] on div "Wheres water and sleep of 10/06?" at bounding box center [855, 386] width 201 height 18
drag, startPoint x: 905, startPoint y: 387, endPoint x: 889, endPoint y: 374, distance: 20.8
click at [889, 374] on div "Lilly 09:30AM Wheres water and sleep of 10/06?" at bounding box center [894, 378] width 278 height 38
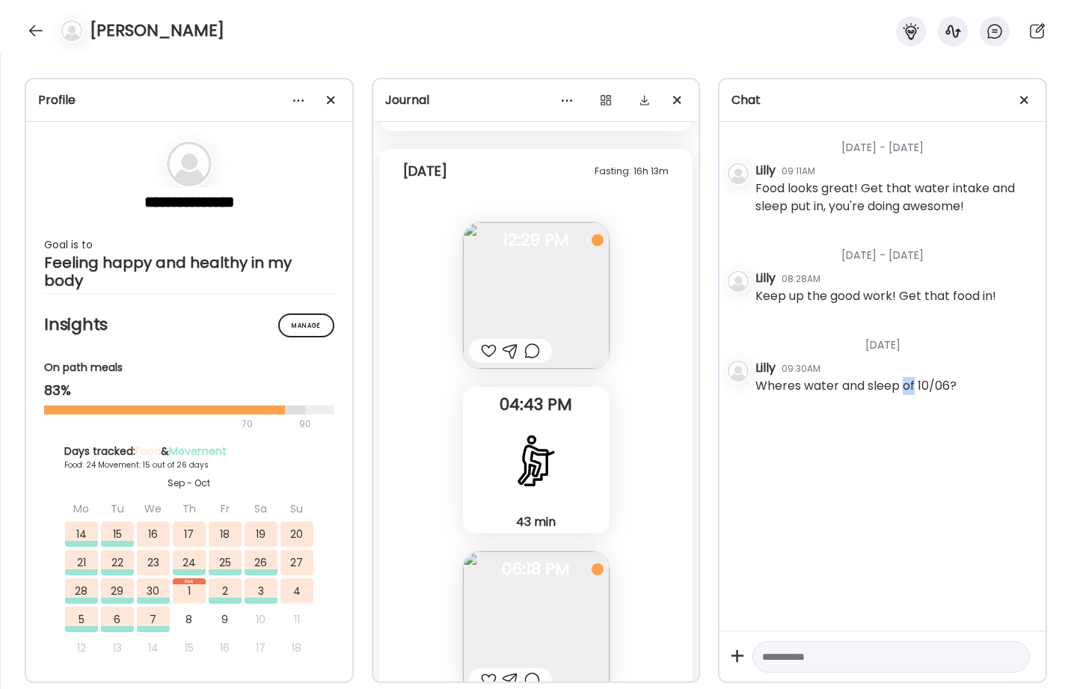
scroll to position [37681, 0]
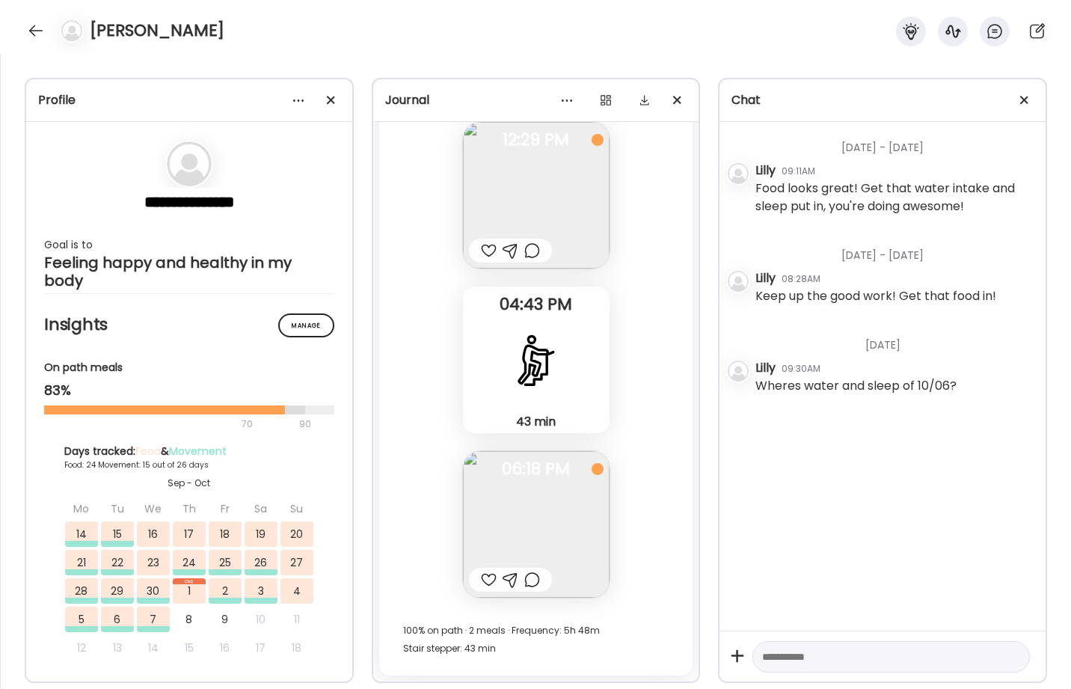
click at [483, 580] on div at bounding box center [489, 579] width 16 height 18
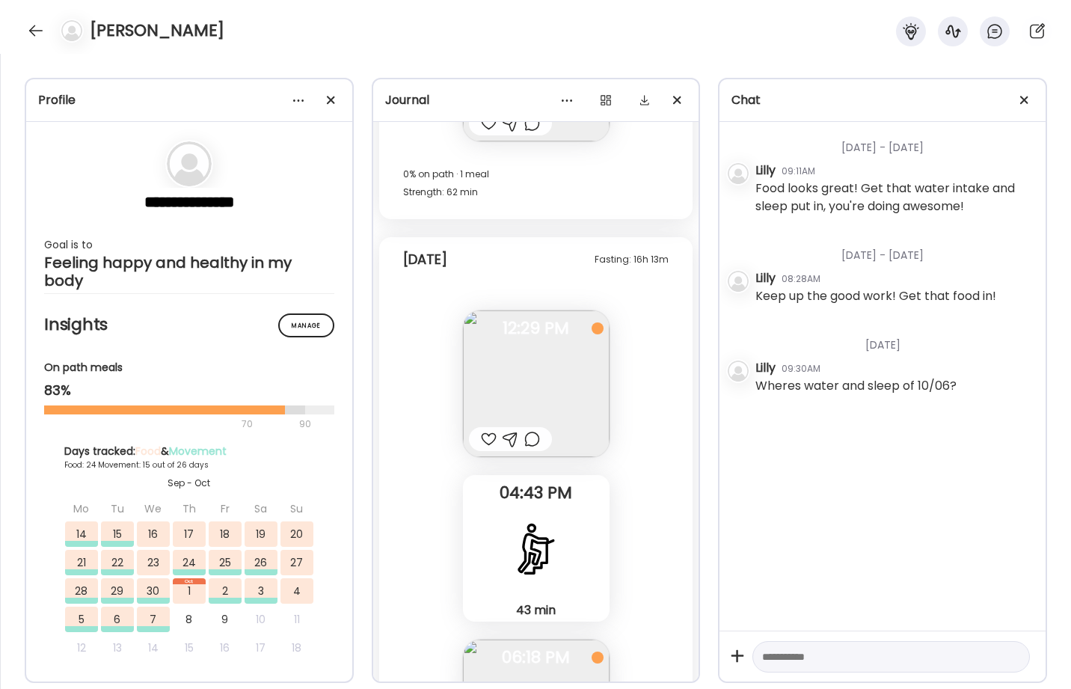
scroll to position [37494, 0]
click at [24, 31] on div at bounding box center [36, 31] width 24 height 24
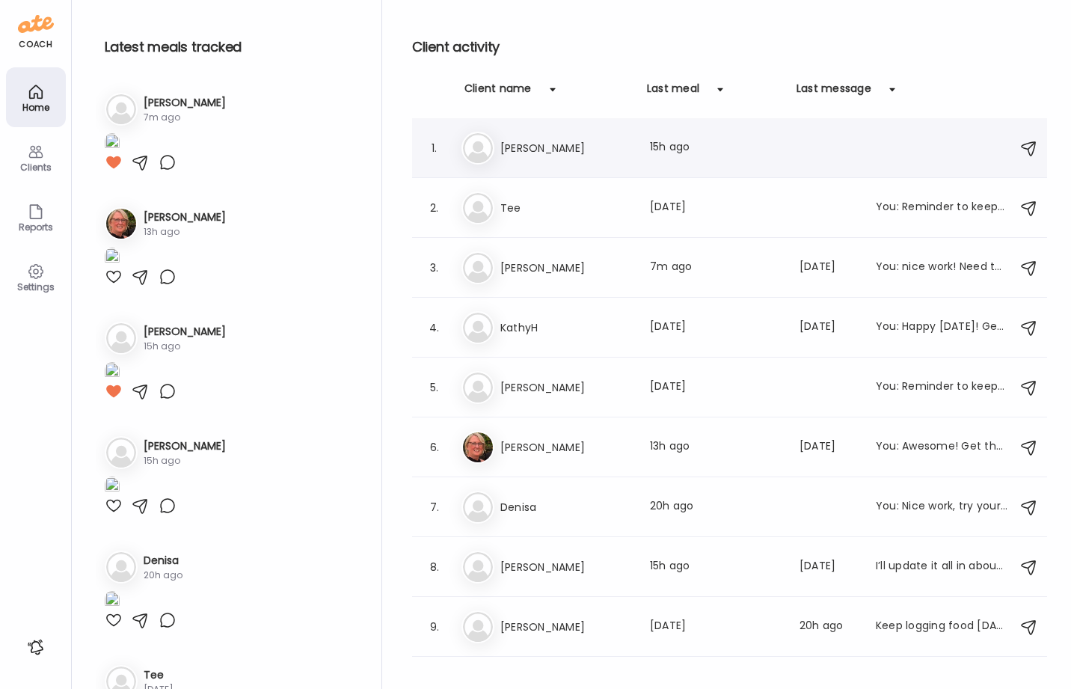
click at [508, 144] on h3 "[PERSON_NAME]" at bounding box center [566, 148] width 132 height 18
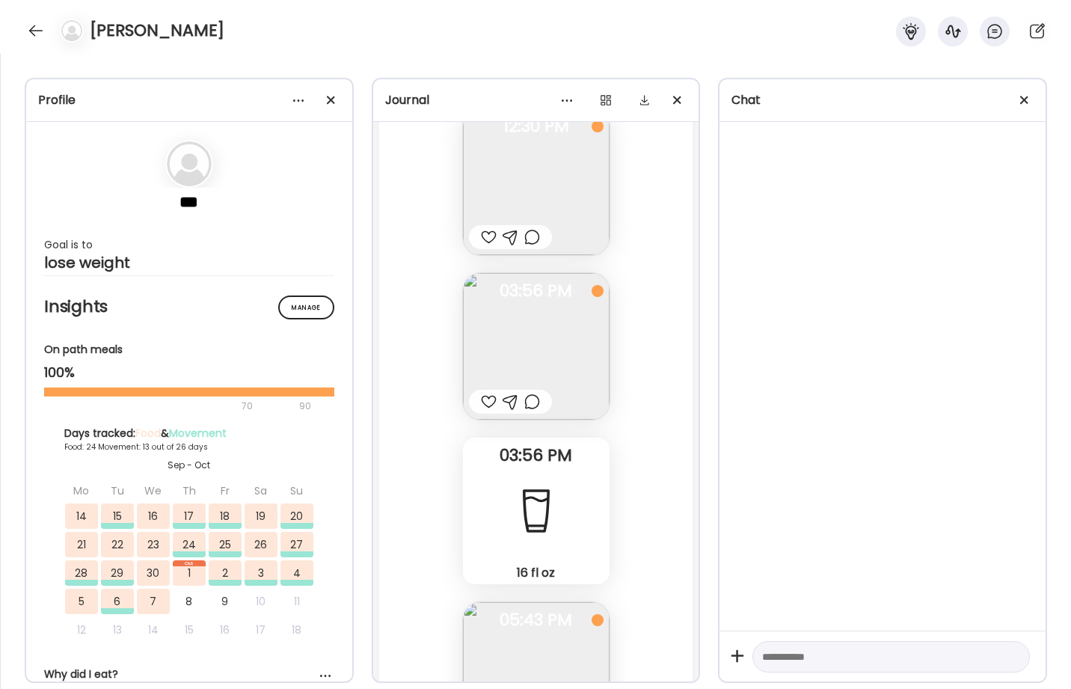
scroll to position [46398, 0]
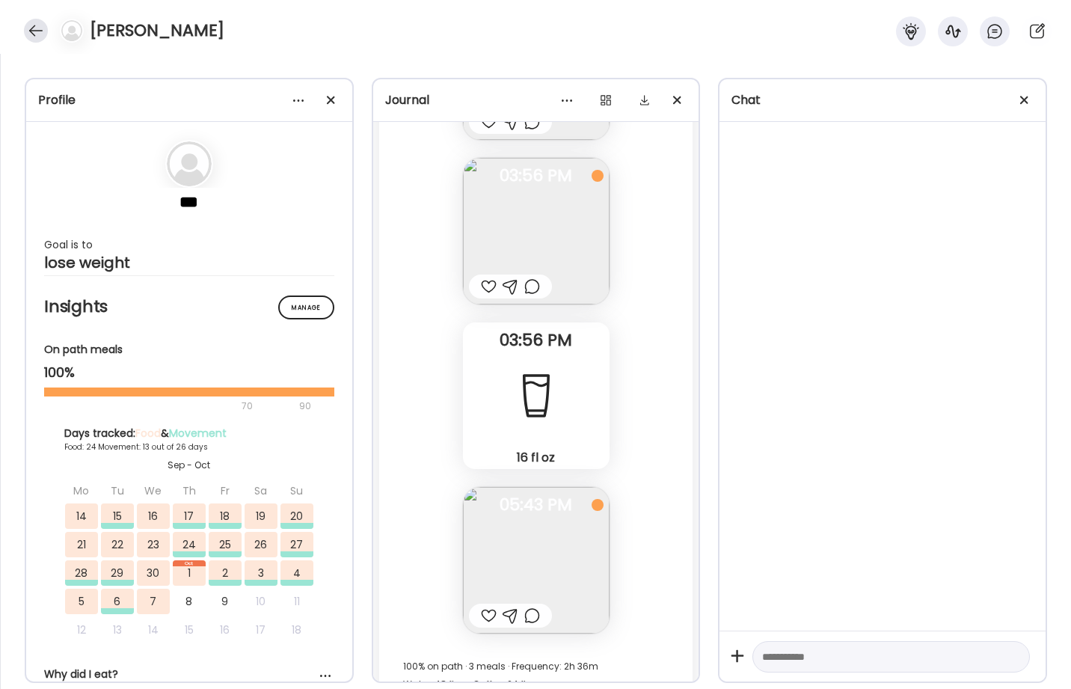
click at [34, 29] on div at bounding box center [36, 31] width 24 height 24
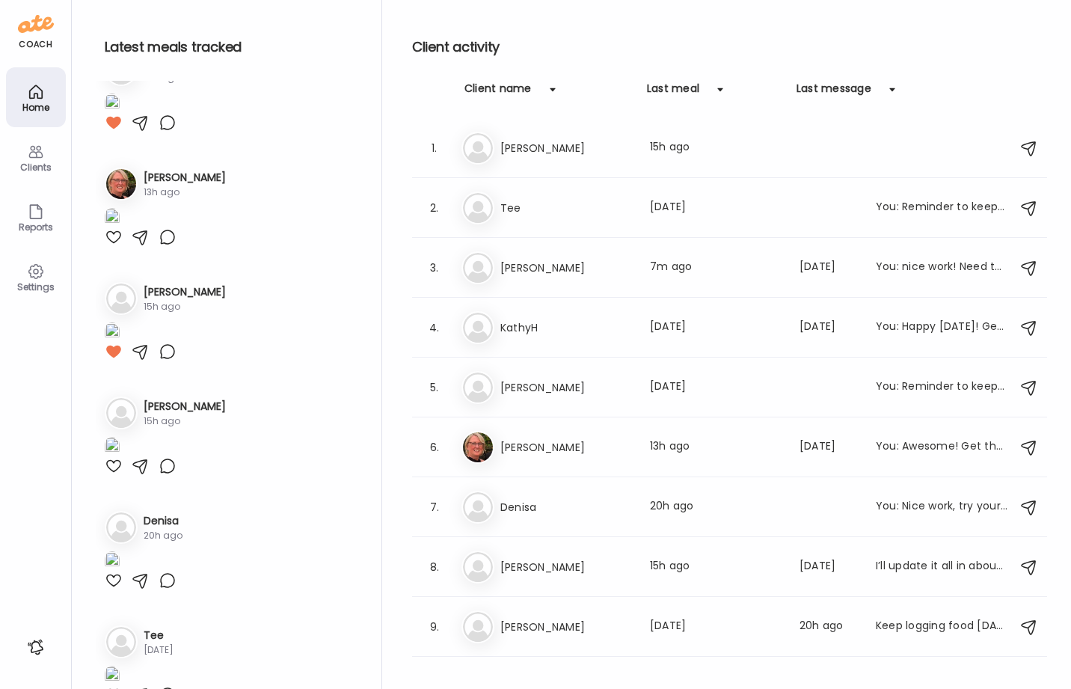
scroll to position [0, 0]
